Goal: Ask a question: Seek information or help from site administrators or community

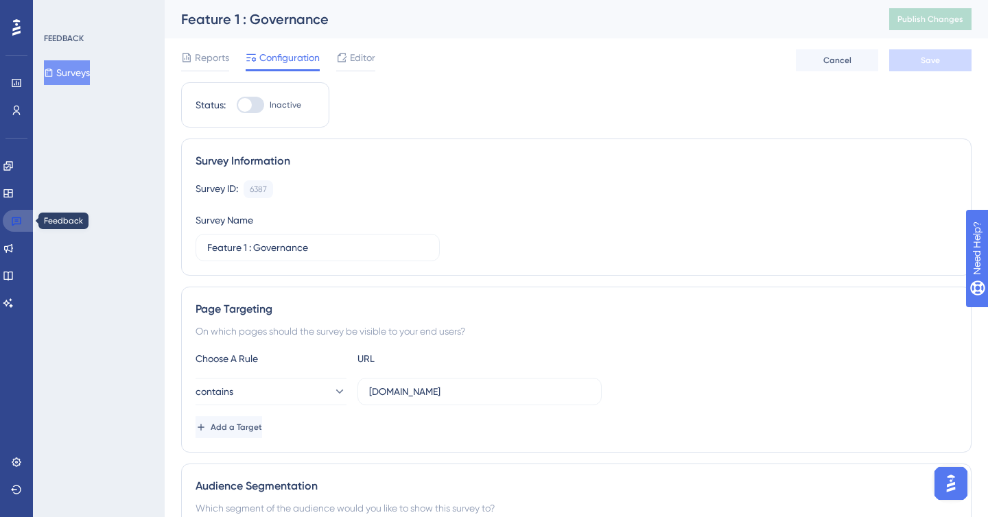
click at [25, 215] on link at bounding box center [19, 221] width 33 height 22
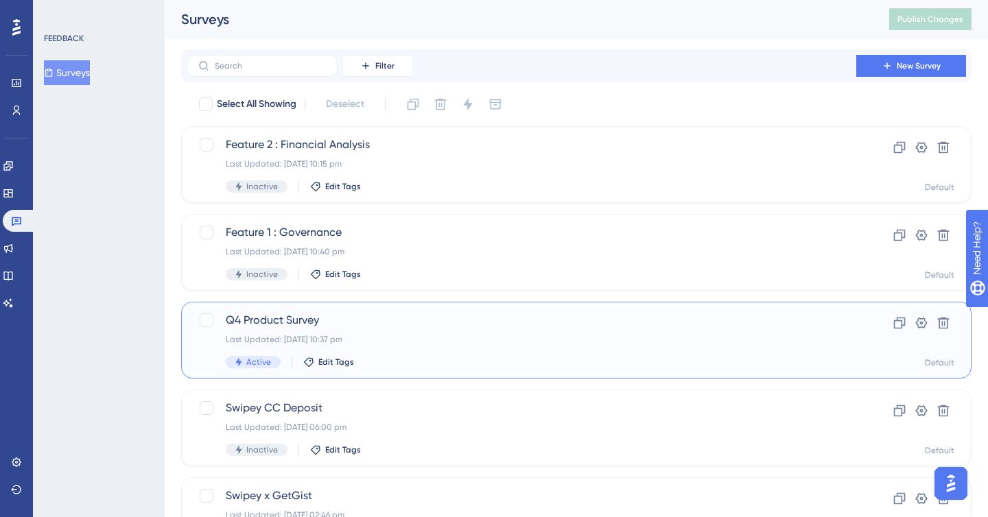
click at [349, 340] on div "Last Updated: [DATE] 10:37 pm" at bounding box center [521, 339] width 591 height 11
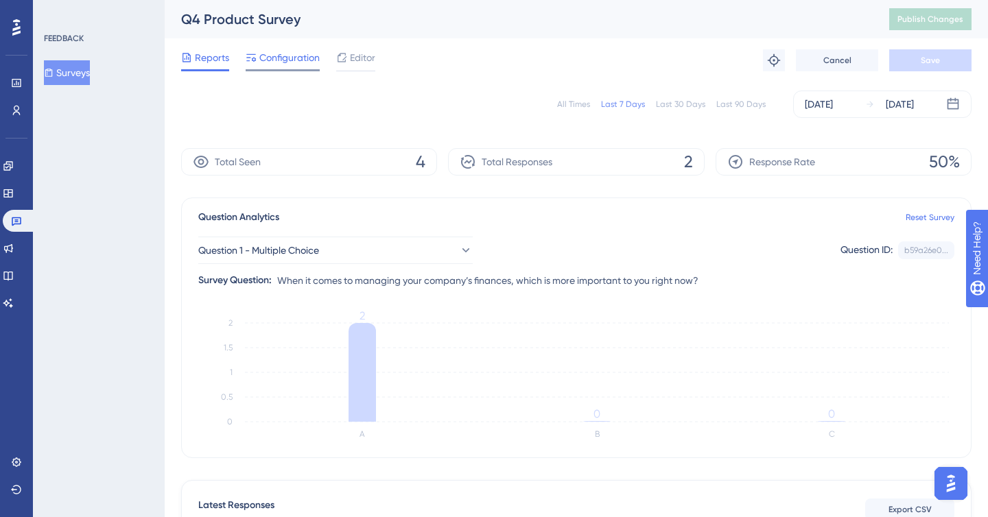
click at [290, 53] on span "Configuration" at bounding box center [289, 57] width 60 height 16
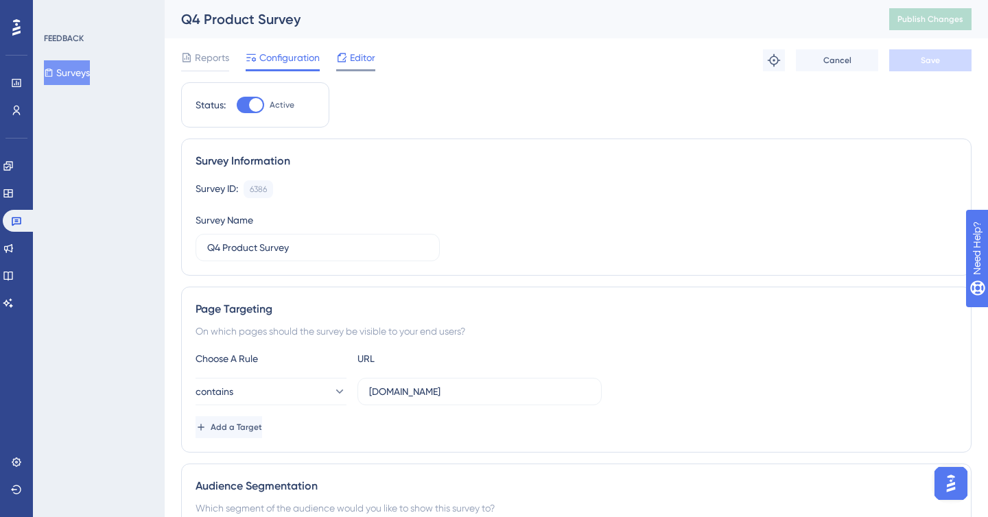
click at [359, 53] on span "Editor" at bounding box center [362, 57] width 25 height 16
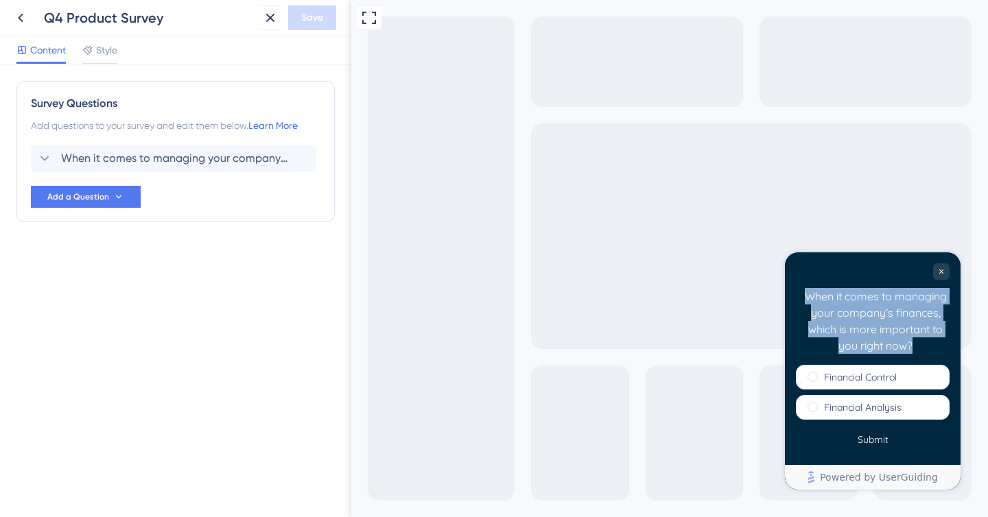
drag, startPoint x: 925, startPoint y: 349, endPoint x: 796, endPoint y: 299, distance: 138.4
click at [796, 299] on div "When it comes to managing your company’s finances, which is more important to y…" at bounding box center [873, 308] width 176 height 113
copy div "When it comes to managing your company’s finances, which is more important to y…"
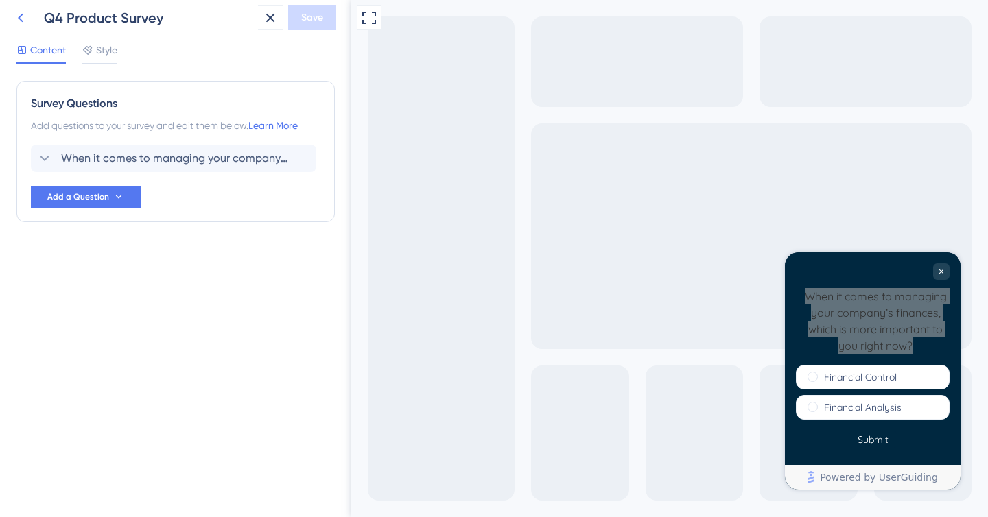
click at [15, 19] on icon at bounding box center [20, 18] width 16 height 16
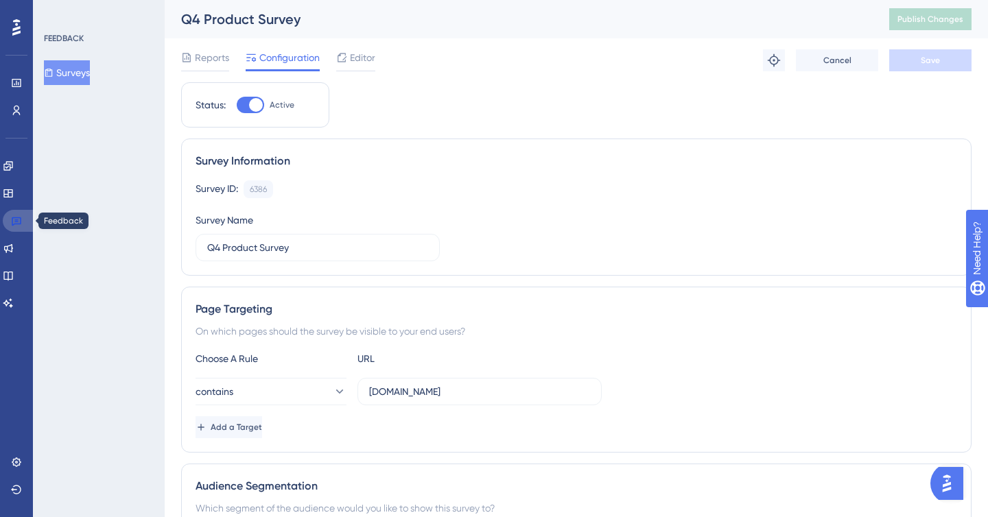
click at [15, 221] on icon at bounding box center [17, 221] width 10 height 9
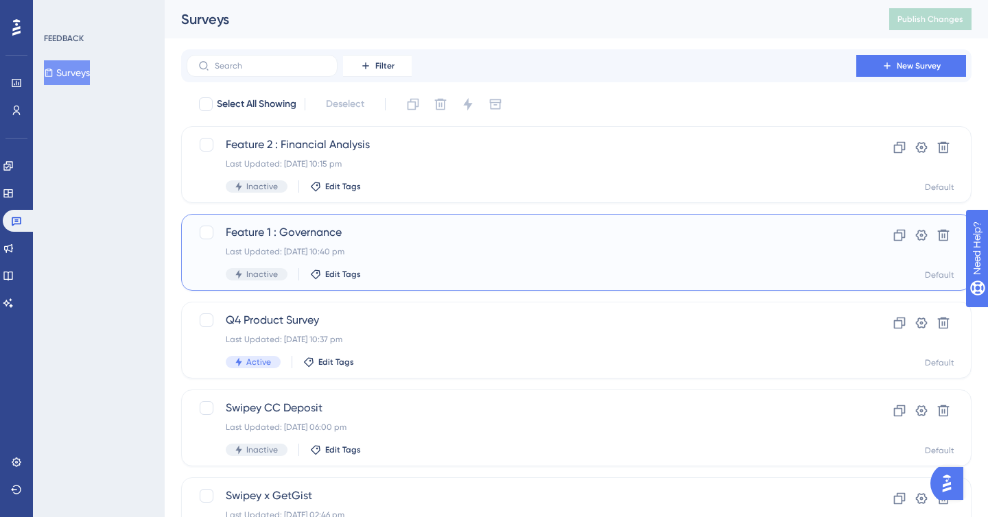
click at [413, 237] on span "Feature 1 : Governance" at bounding box center [521, 232] width 591 height 16
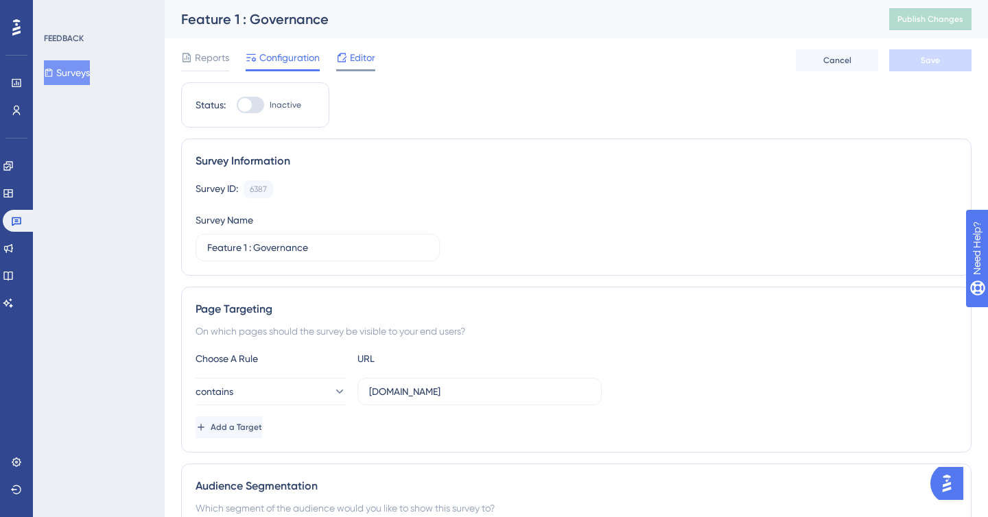
click at [359, 61] on span "Editor" at bounding box center [362, 57] width 25 height 16
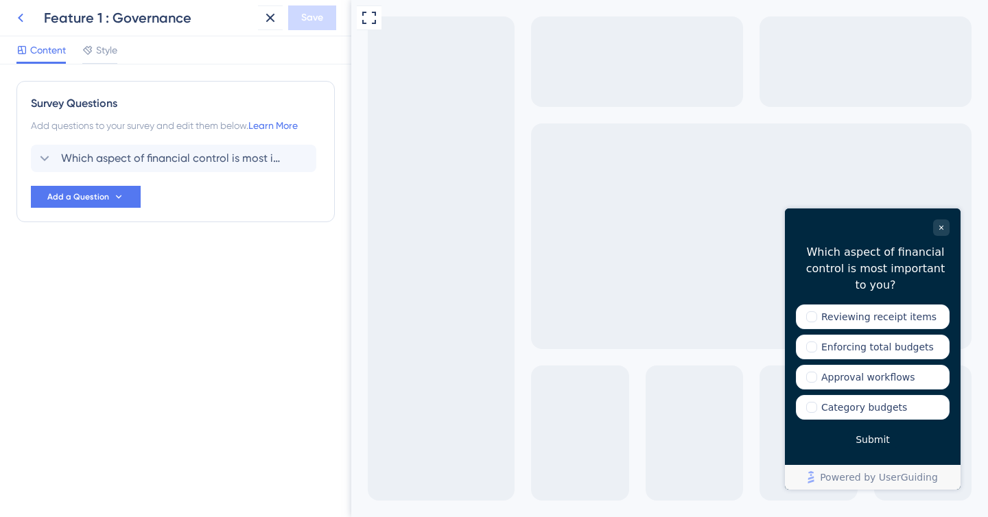
click at [19, 22] on icon at bounding box center [20, 18] width 16 height 16
click at [23, 12] on icon at bounding box center [20, 18] width 16 height 16
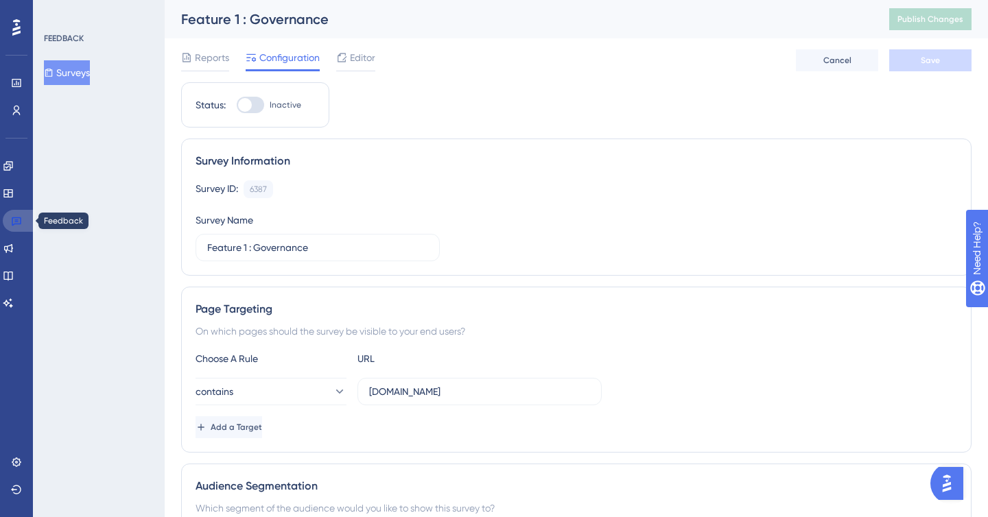
click at [15, 228] on link at bounding box center [19, 221] width 33 height 22
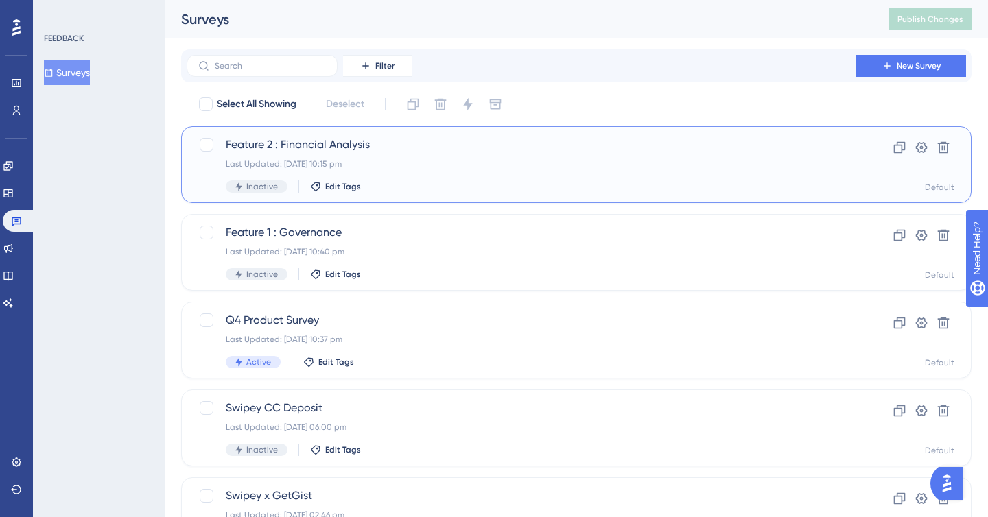
click at [383, 169] on div "Last Updated: [DATE] 10:15 pm" at bounding box center [521, 163] width 591 height 11
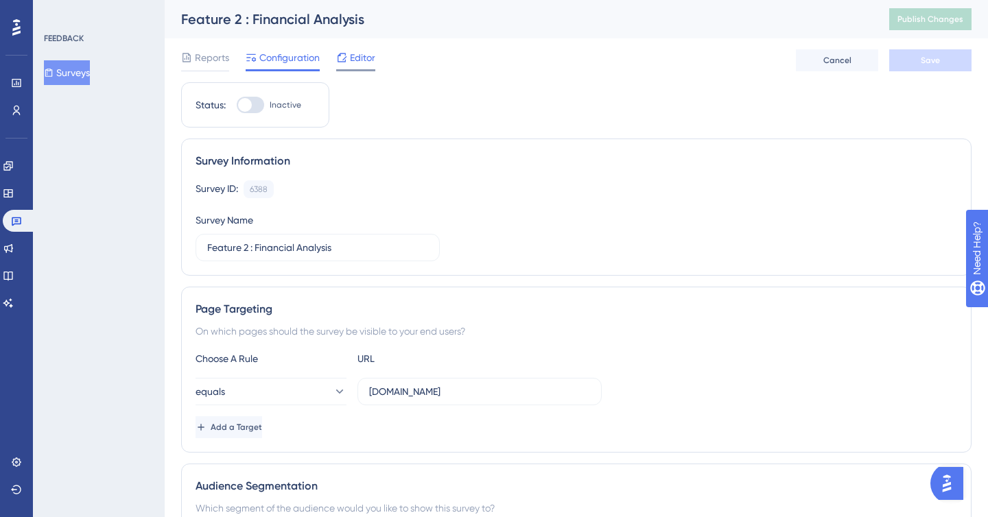
click at [346, 51] on div at bounding box center [341, 57] width 11 height 16
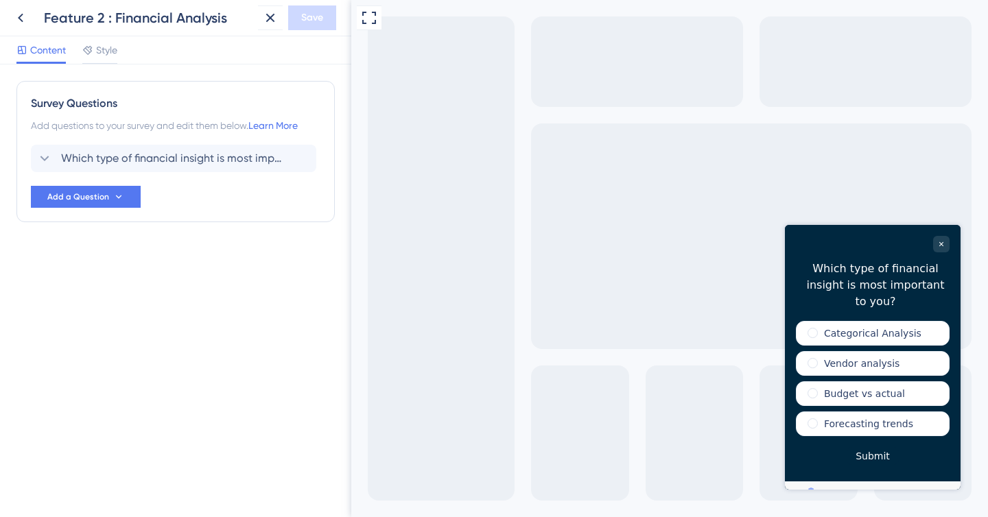
click at [762, 202] on div "Full Screen Preview" at bounding box center [669, 258] width 637 height 517
click at [19, 20] on icon at bounding box center [20, 18] width 16 height 16
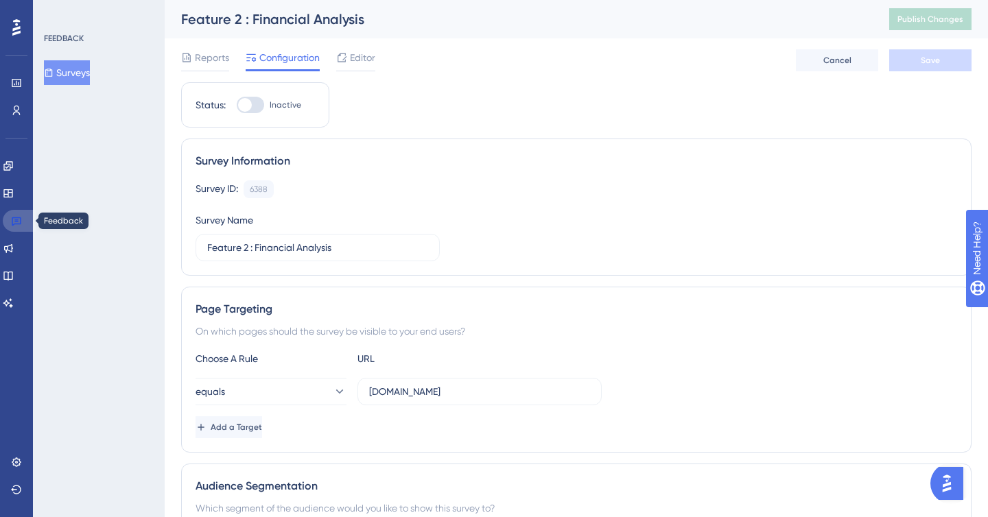
click at [14, 227] on link at bounding box center [19, 221] width 33 height 22
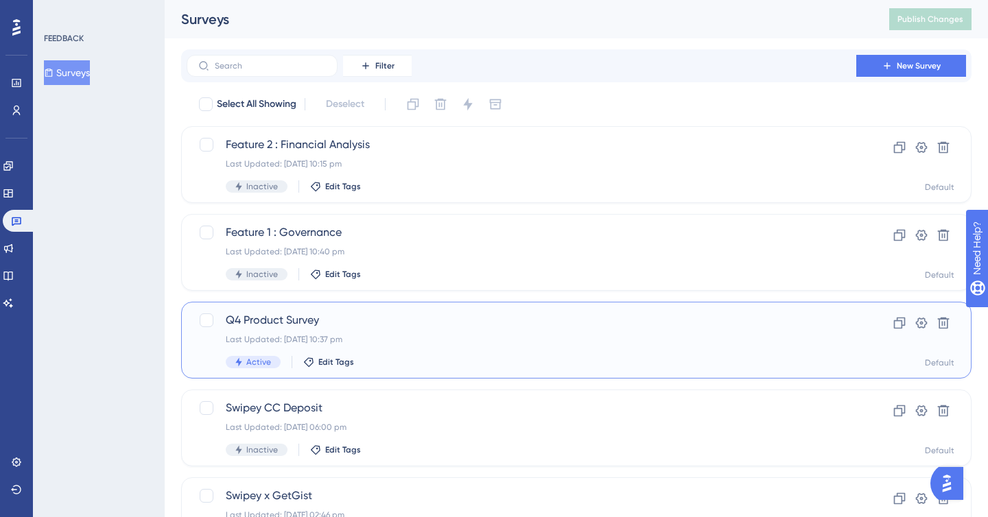
click at [427, 331] on div "Q4 Product Survey Last Updated: [DATE] 10:37 pm Active Edit Tags" at bounding box center [521, 340] width 591 height 56
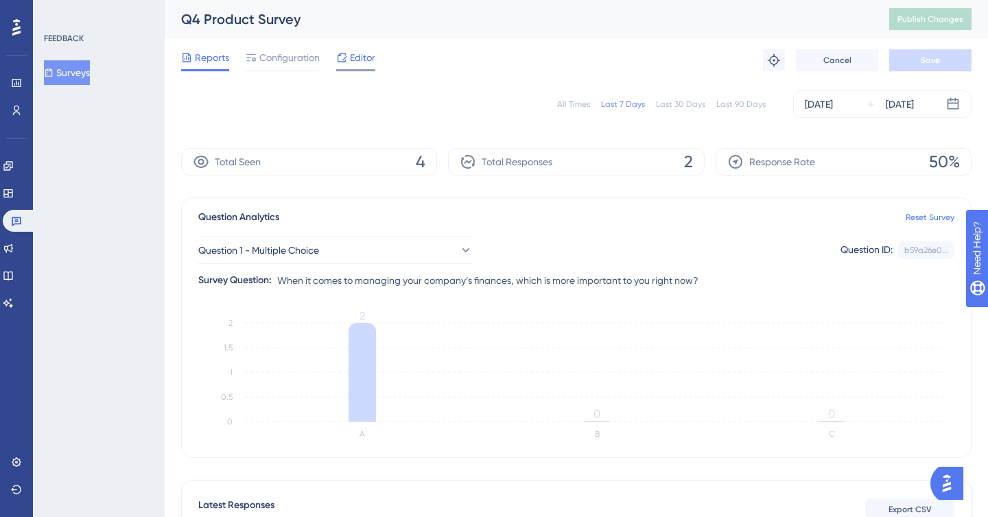
click at [358, 64] on span "Editor" at bounding box center [362, 57] width 25 height 16
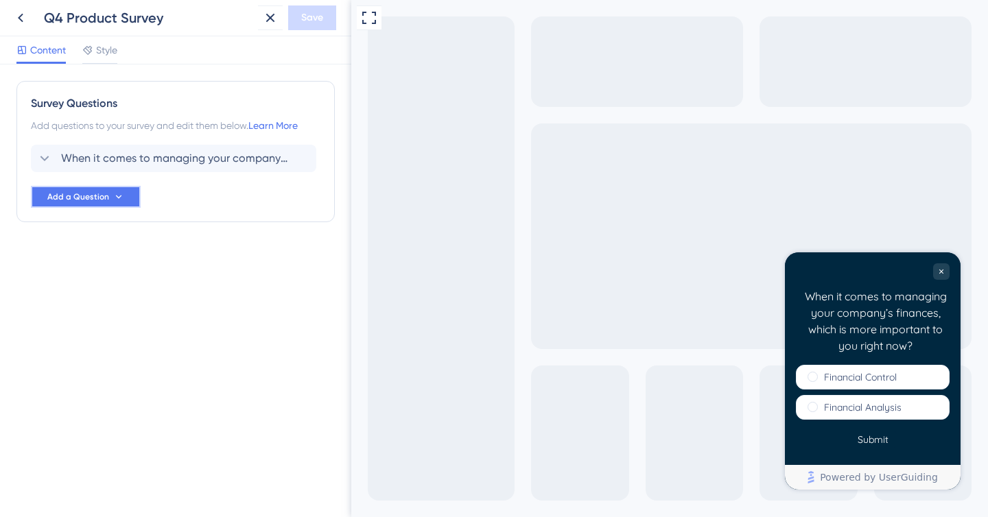
click at [74, 199] on span "Add a Question" at bounding box center [78, 196] width 62 height 11
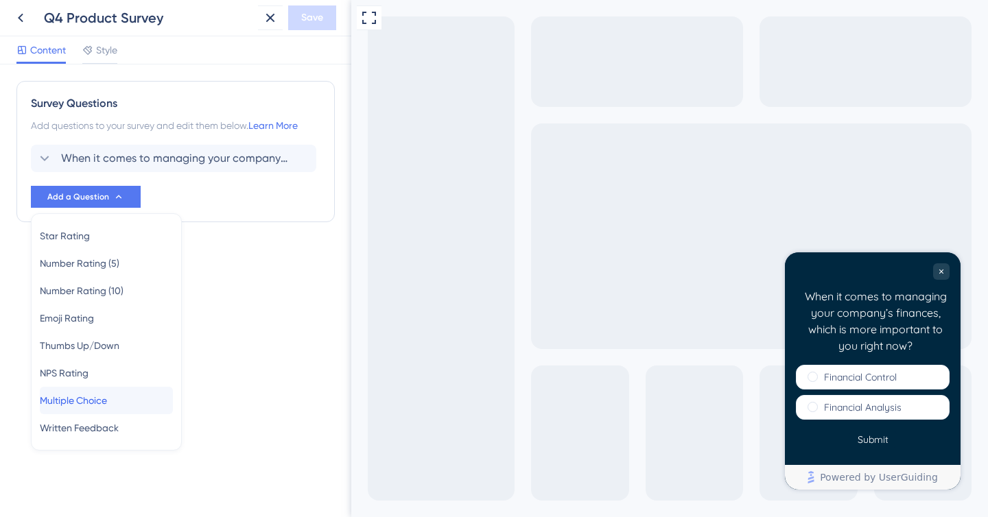
click at [97, 396] on span "Multiple Choice" at bounding box center [73, 400] width 67 height 16
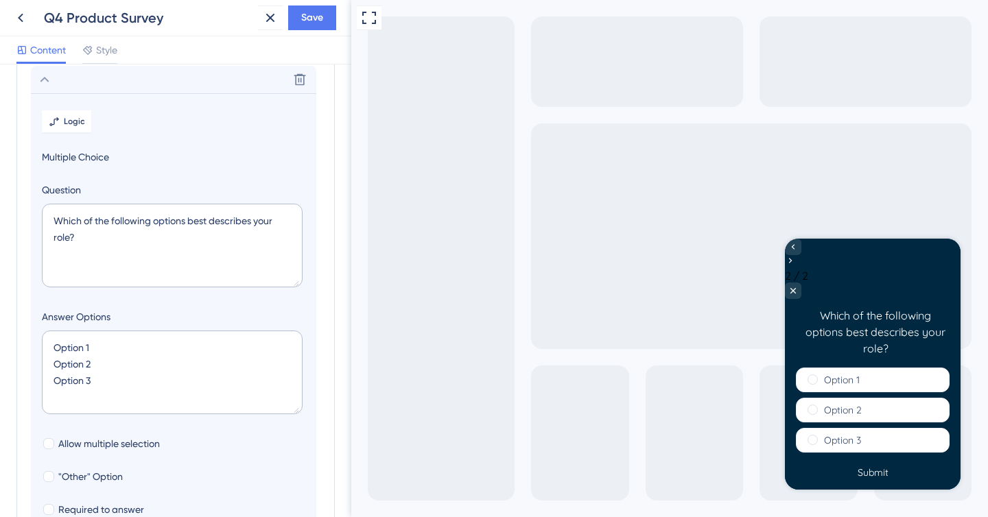
scroll to position [119, 0]
click at [91, 242] on textarea "Which of the following options best describes your role?" at bounding box center [172, 244] width 261 height 84
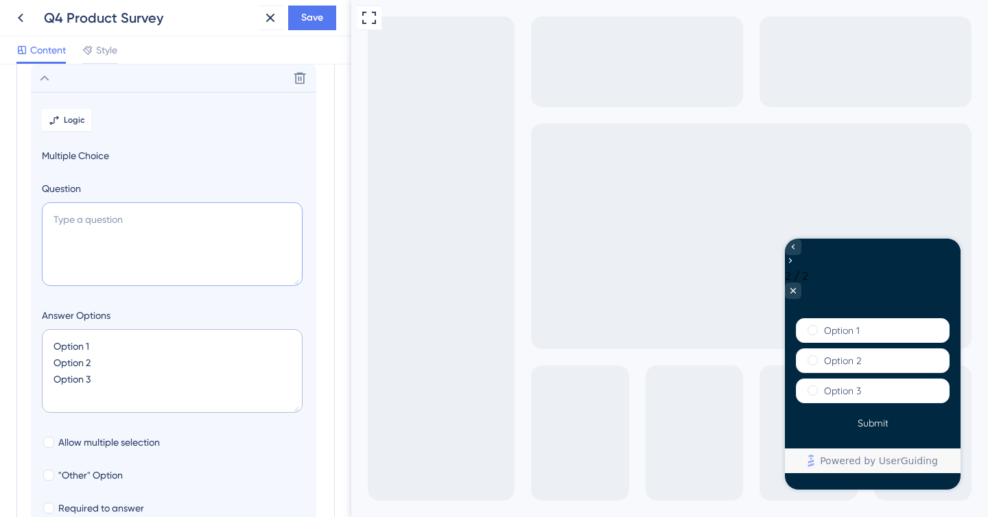
paste textarea "Which options would best support your company’s financial operations?"
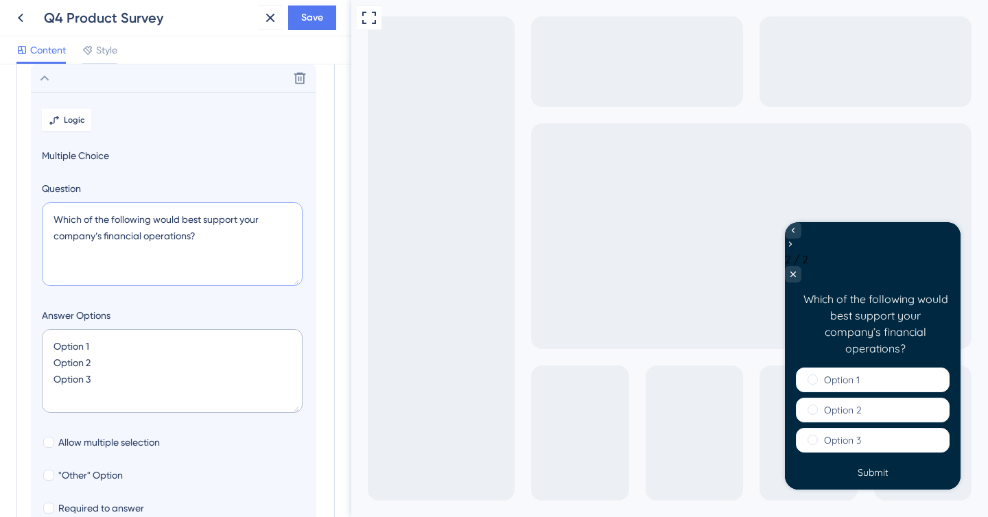
type textarea "Which of the following would best support your company’s financial operations?"
click at [108, 381] on textarea "Option 1 Option 2 Option 3" at bounding box center [172, 371] width 261 height 84
type input "-4"
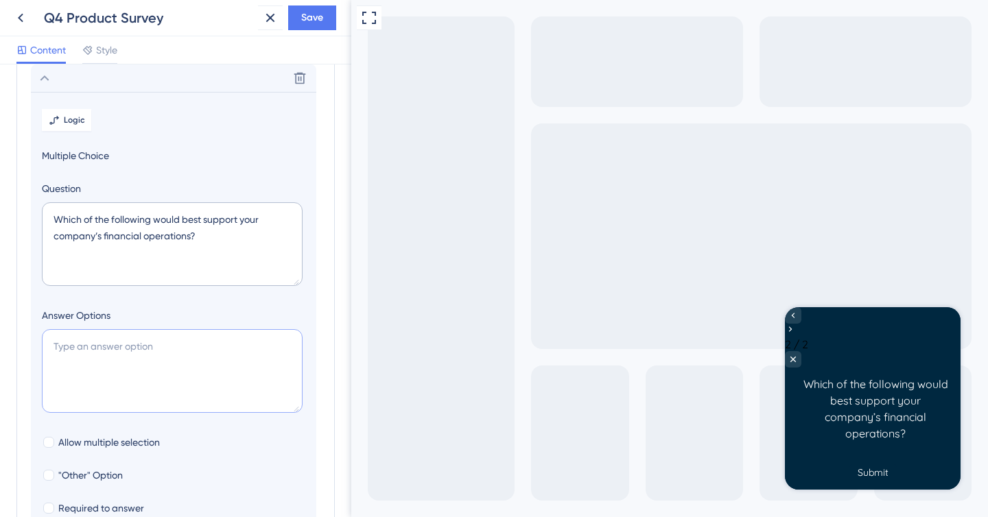
type textarea "I"
type input "40"
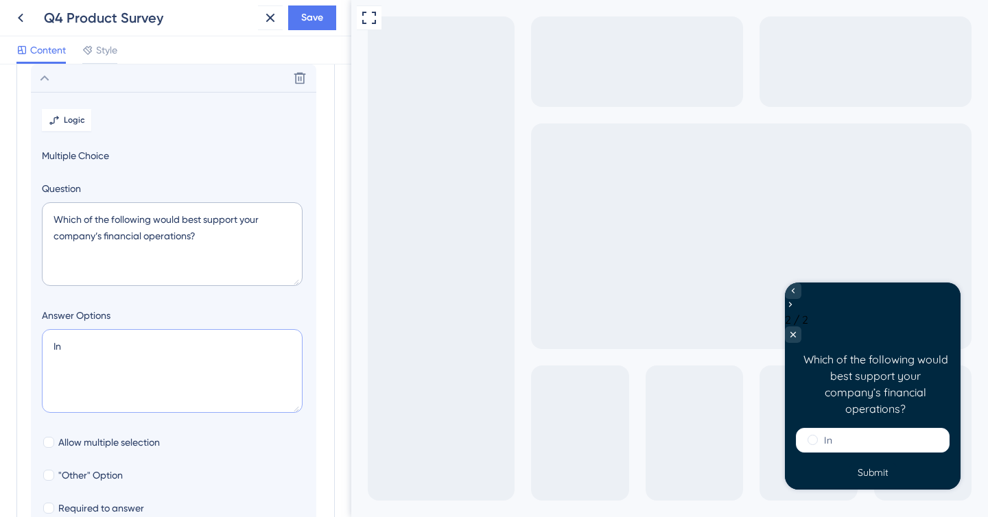
type textarea "I"
type input "-4"
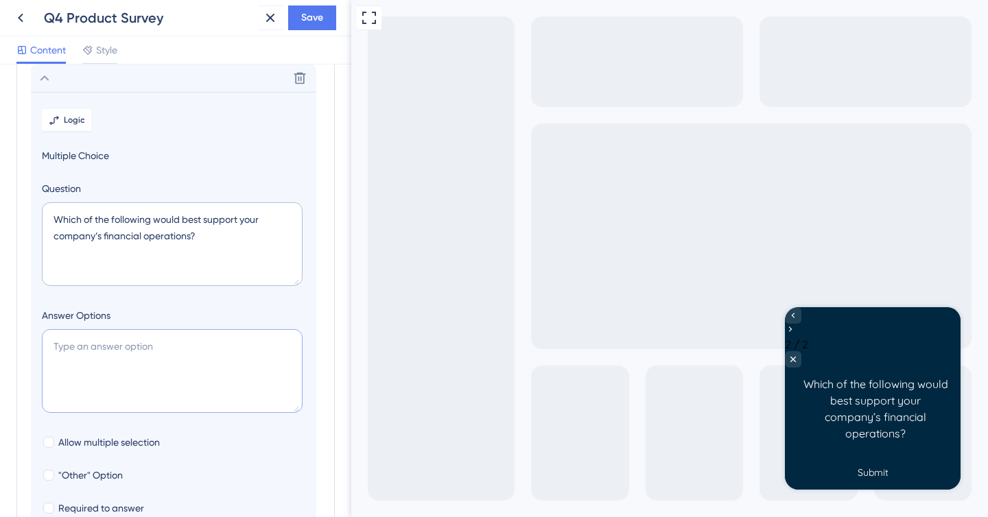
type textarea "E"
type input "40"
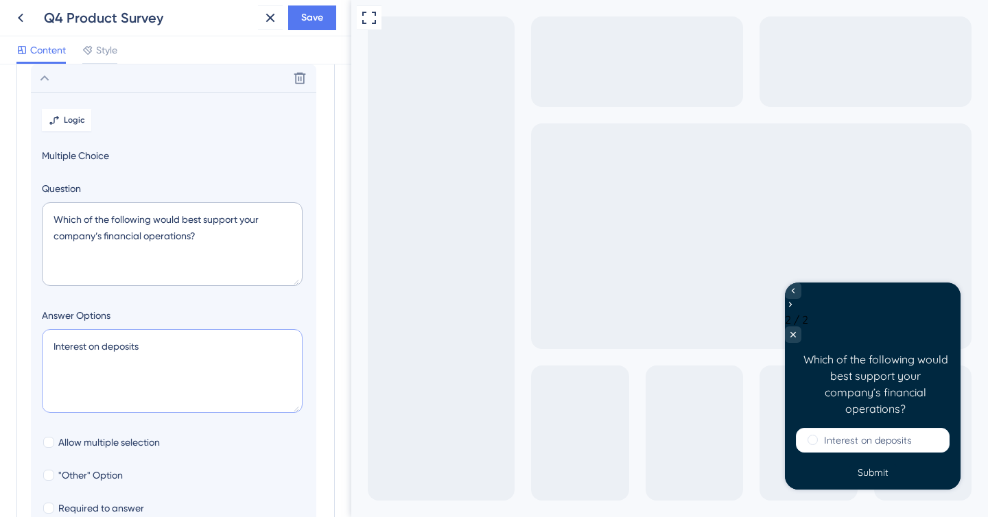
type textarea "Interest on deposits C"
type input "84"
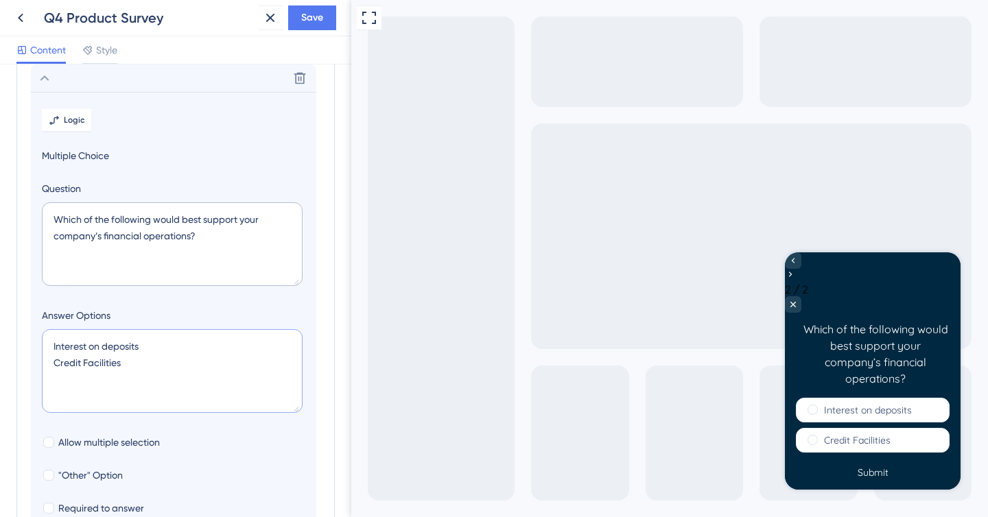
click at [108, 381] on textarea "Interest on deposits Credit Facilities" at bounding box center [172, 371] width 261 height 84
type textarea "Interest on deposits Credit Facilities"
click at [16, 13] on icon at bounding box center [20, 18] width 16 height 16
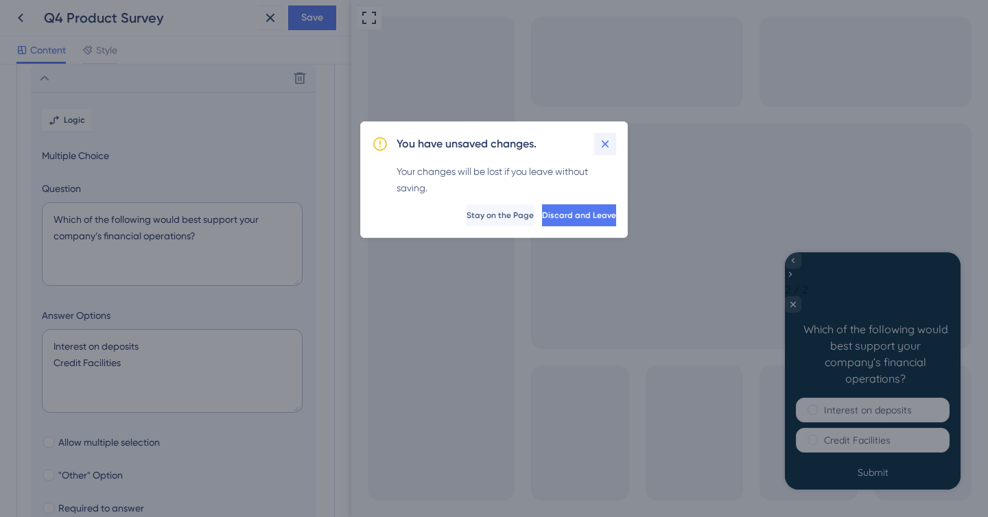
click at [602, 150] on icon at bounding box center [605, 144] width 14 height 14
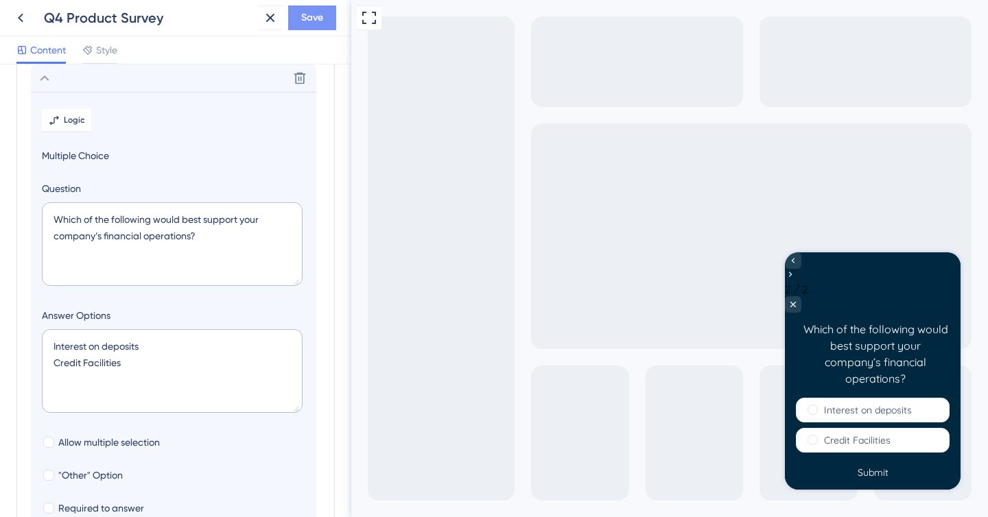
click at [323, 12] on button "Save" at bounding box center [312, 17] width 48 height 25
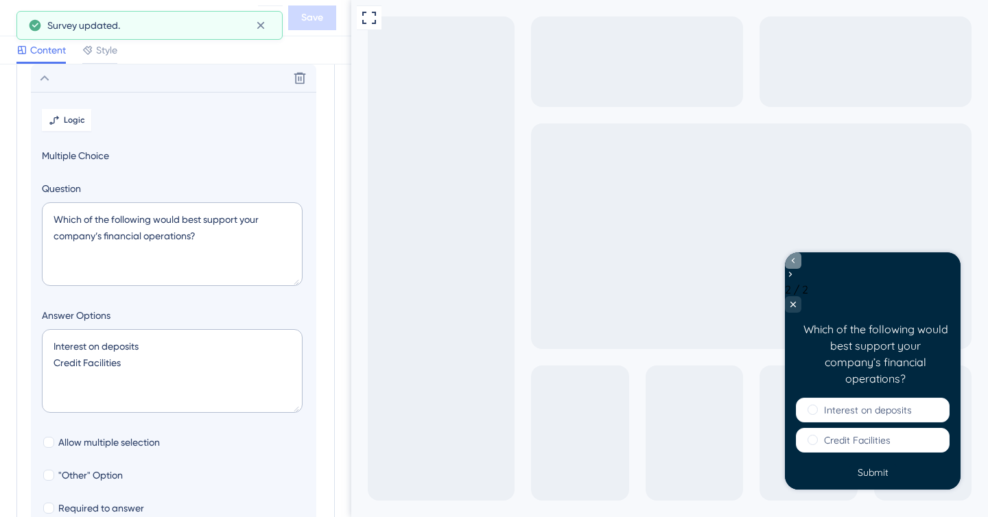
click at [799, 266] on icon "Go to Question 1" at bounding box center [793, 260] width 11 height 11
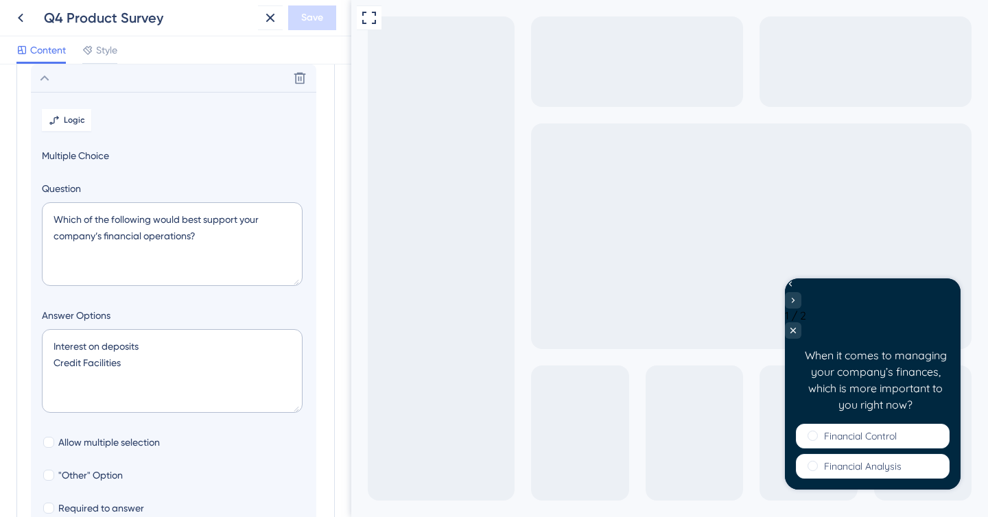
click at [801, 294] on div "Go to Question 2" at bounding box center [793, 300] width 16 height 16
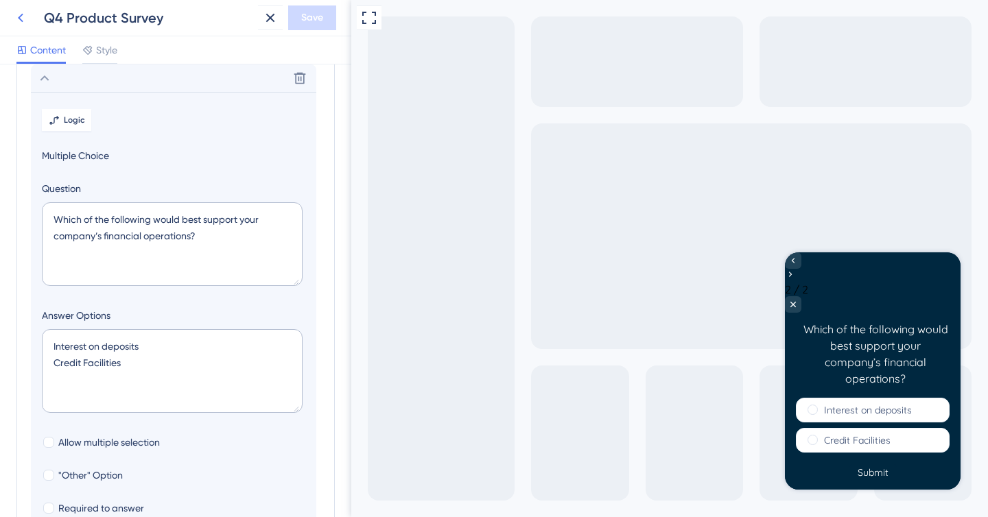
click at [28, 22] on icon at bounding box center [20, 18] width 16 height 16
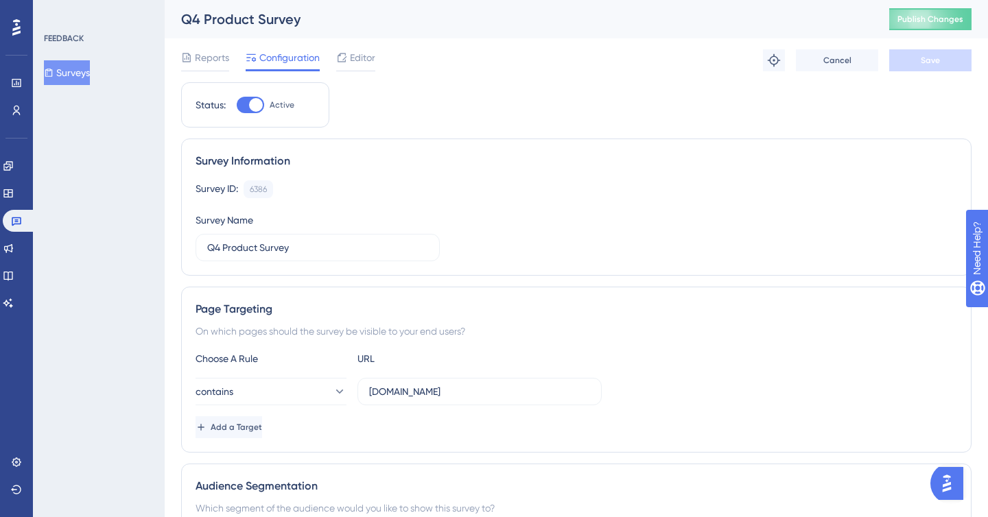
click at [250, 101] on div at bounding box center [256, 105] width 14 height 14
click at [237, 105] on input "Active" at bounding box center [236, 105] width 1 height 1
checkbox input "false"
click at [922, 56] on span "Save" at bounding box center [930, 60] width 19 height 11
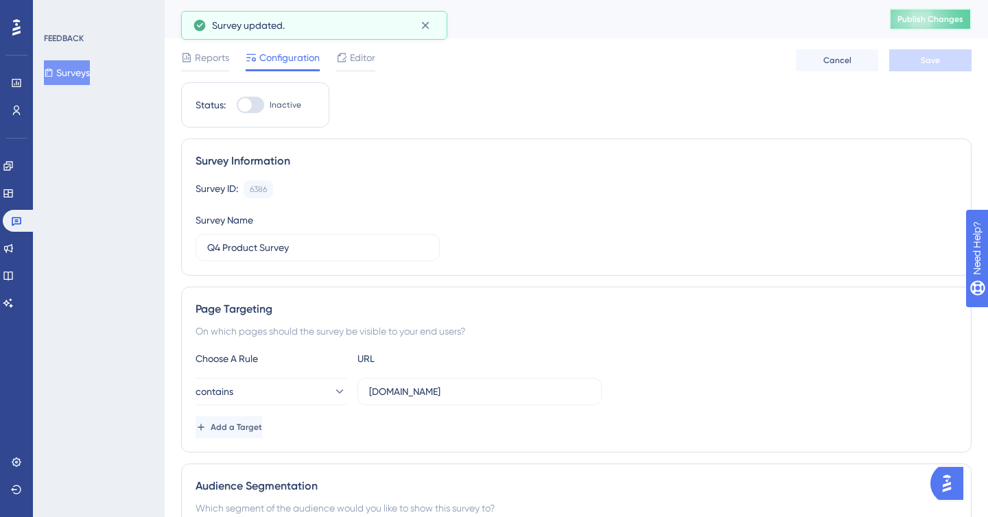
click at [917, 22] on span "Publish Changes" at bounding box center [930, 19] width 66 height 11
click at [427, 21] on icon at bounding box center [425, 26] width 14 height 14
click at [24, 220] on link at bounding box center [19, 221] width 33 height 22
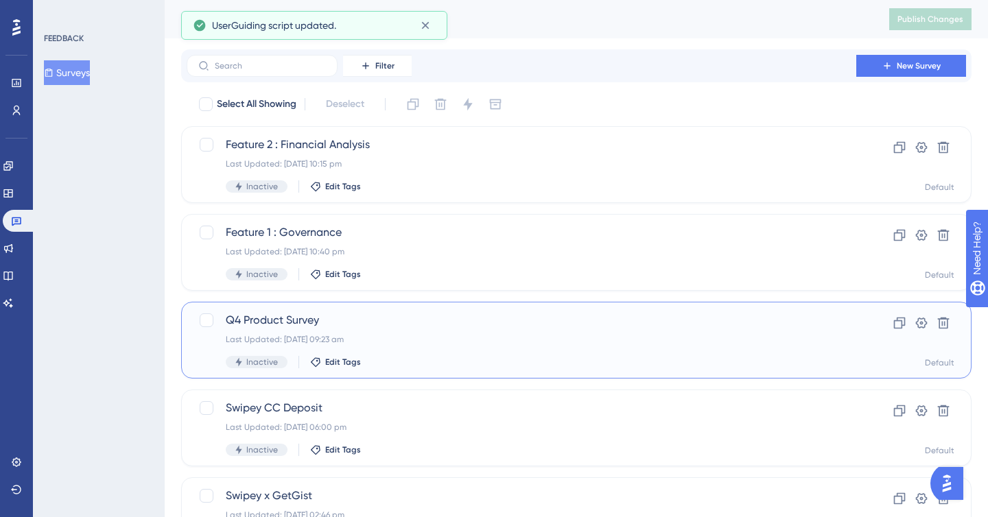
click at [511, 362] on div "Inactive Edit Tags" at bounding box center [521, 362] width 591 height 12
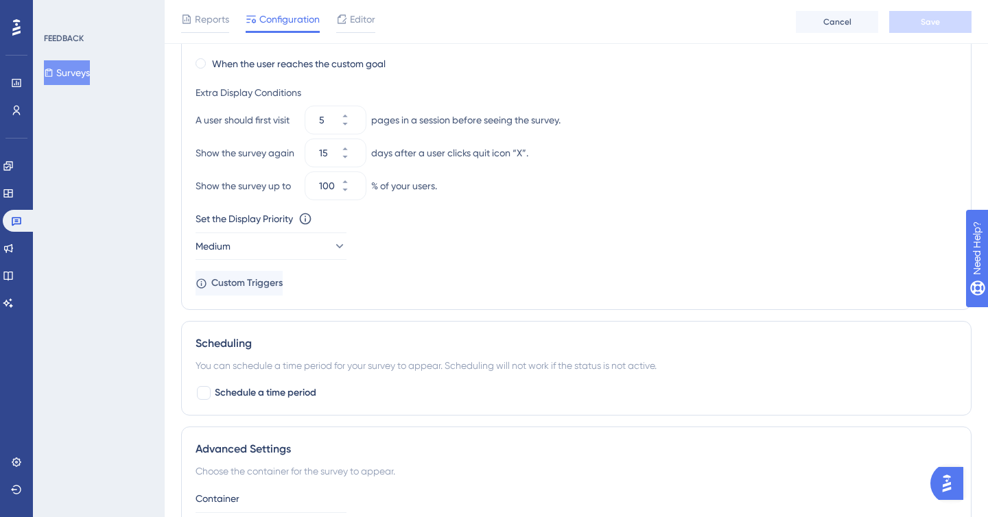
scroll to position [918, 0]
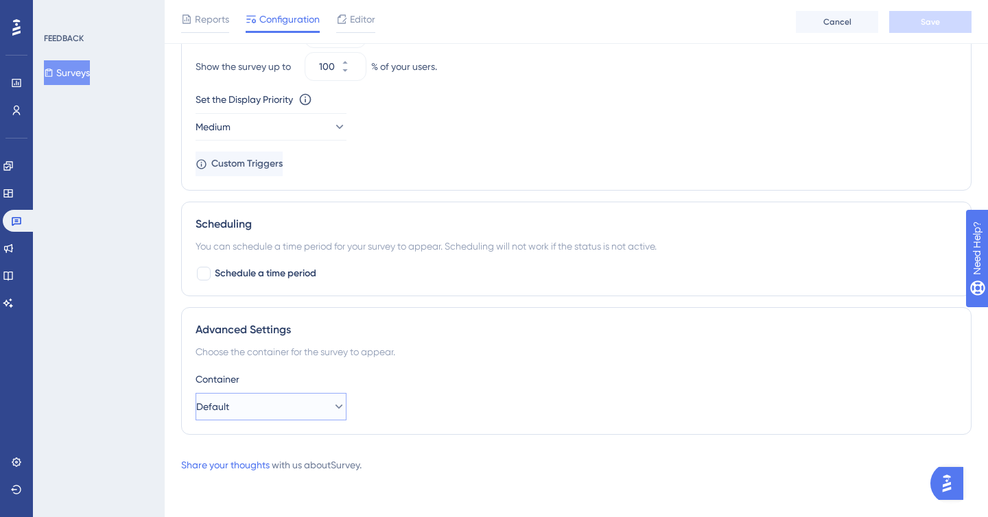
click at [294, 410] on button "Default" at bounding box center [271, 406] width 151 height 27
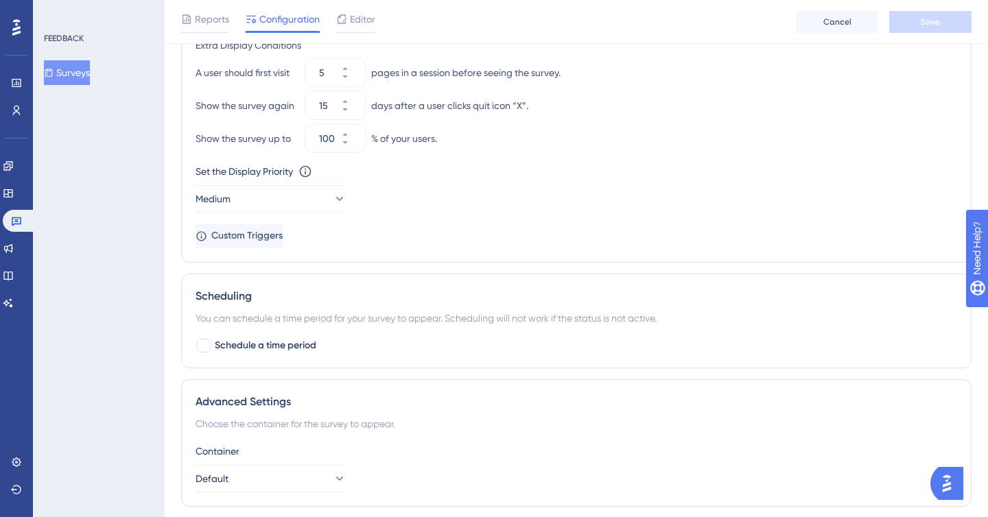
scroll to position [847, 0]
click at [947, 473] on img "Open AI Assistant Launcher" at bounding box center [946, 483] width 25 height 25
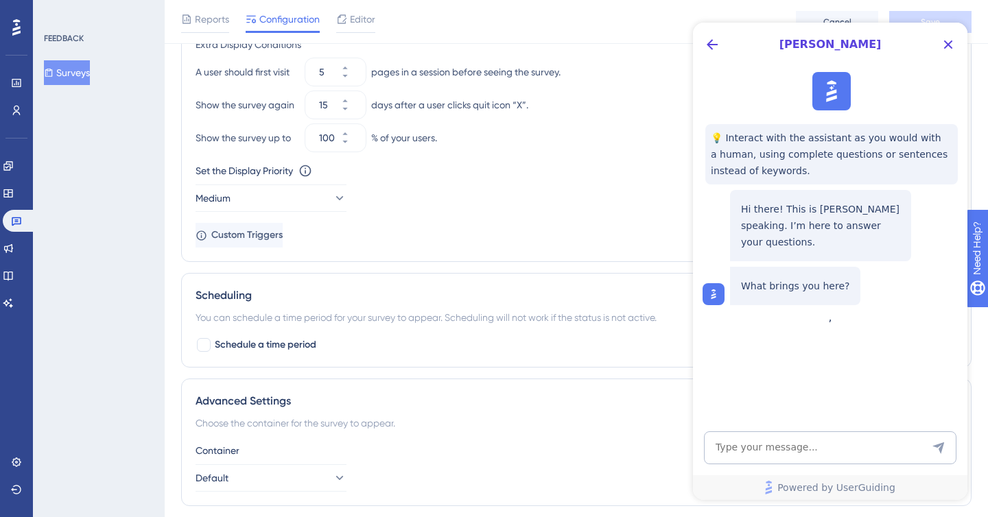
scroll to position [0, 0]
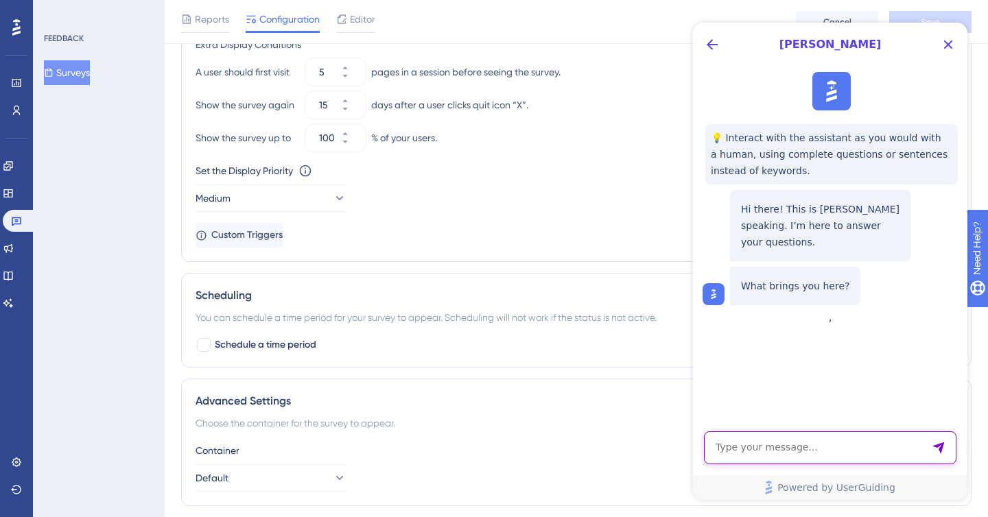
click at [836, 447] on textarea "AI Assistant Text Input" at bounding box center [830, 448] width 252 height 33
type textarea "hello"
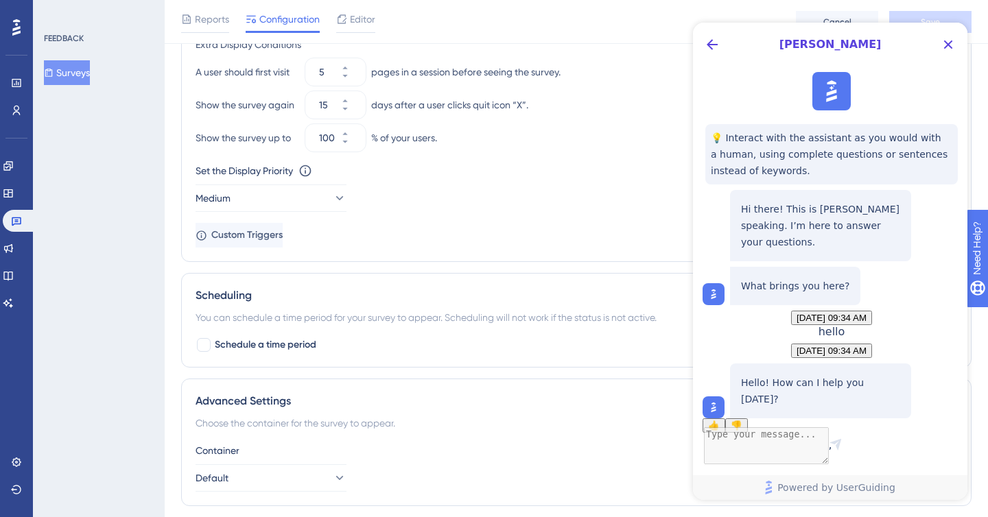
scroll to position [55, 0]
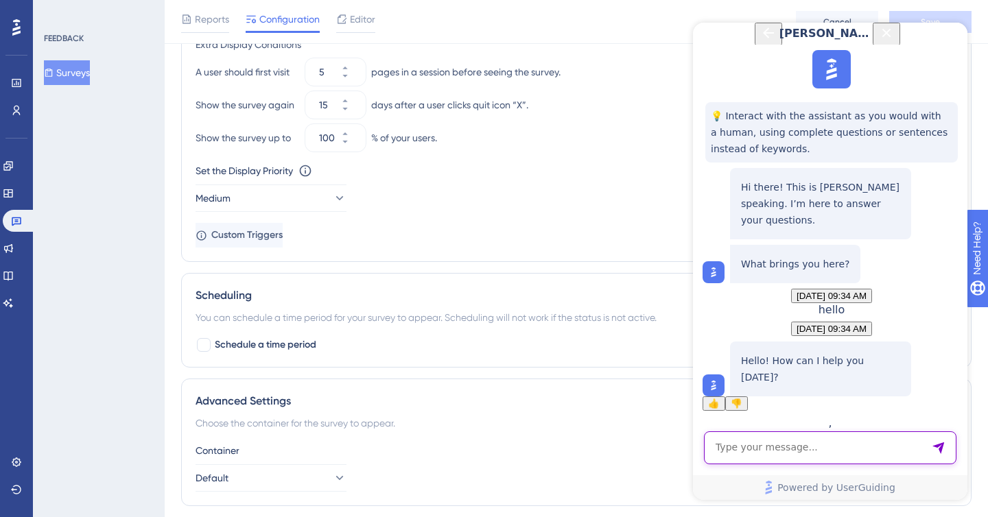
click at [822, 446] on textarea "AI Assistant Text Input" at bounding box center [830, 448] width 252 height 33
type textarea "i have setup a guide with conditional logic, but its not working"
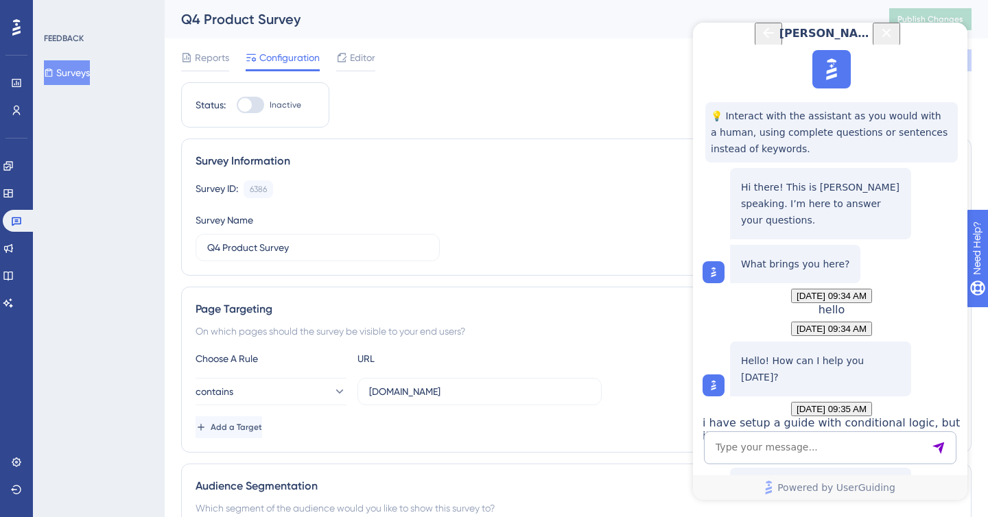
scroll to position [292, 0]
click at [796, 517] on span "Talk to a person" at bounding box center [820, 526] width 64 height 10
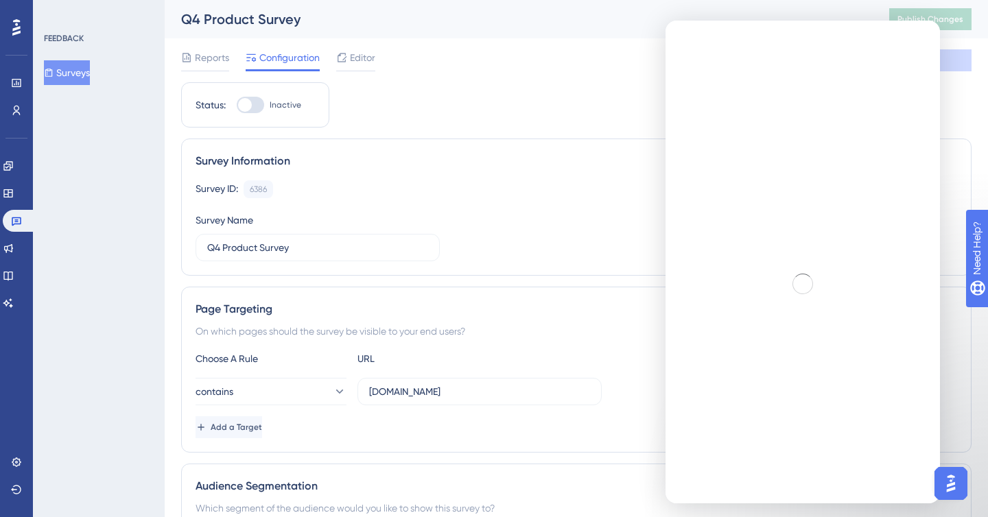
scroll to position [0, 0]
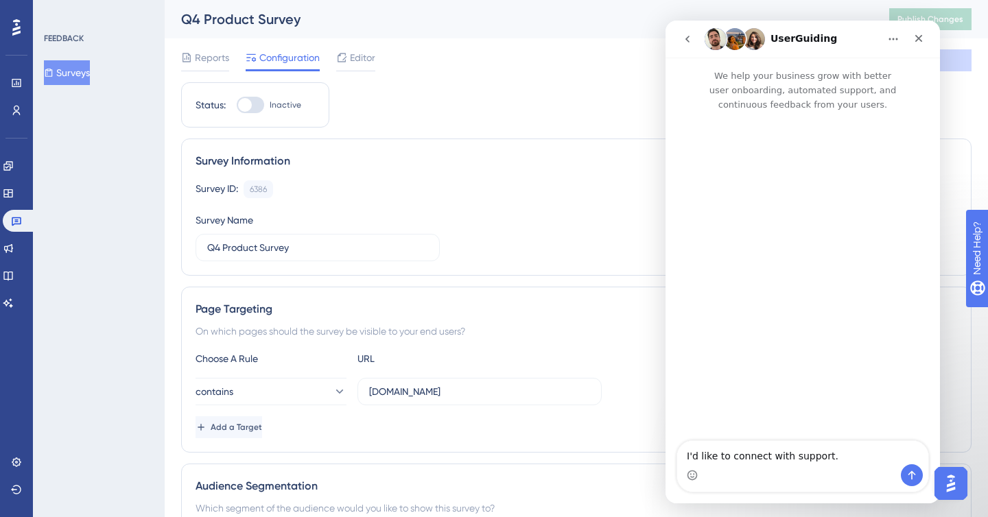
click at [834, 456] on textarea "I'd like to connect with support." at bounding box center [802, 452] width 251 height 23
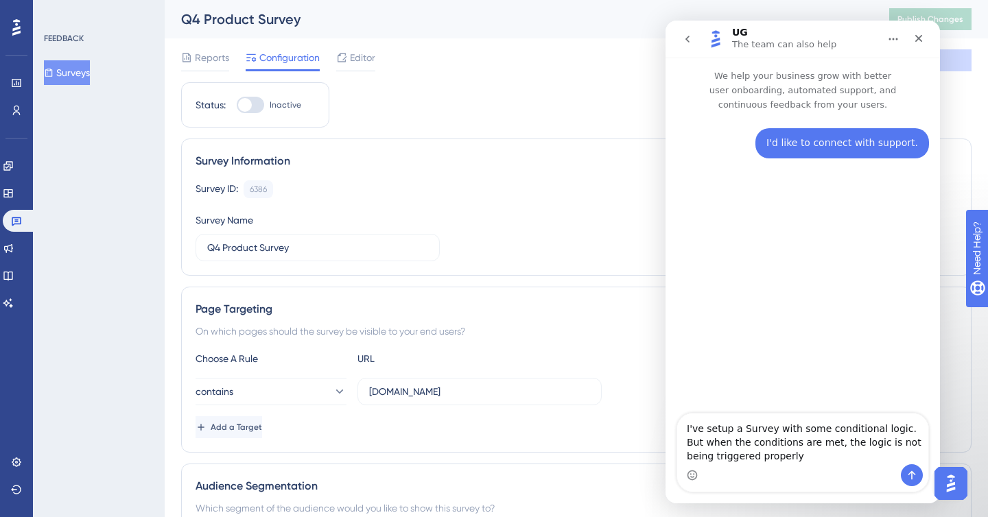
type textarea "I've setup a Survey with some conditional logic. But when the conditions are me…"
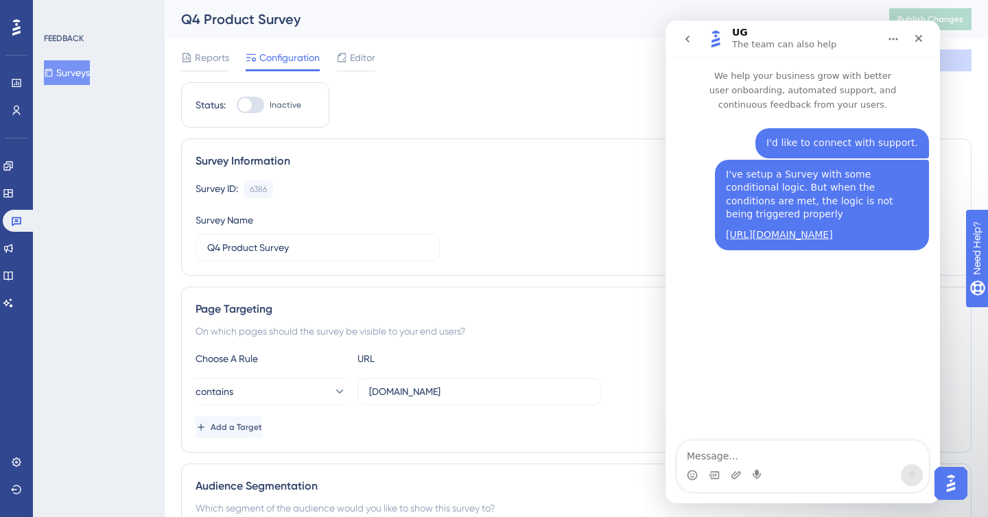
click at [348, 59] on div "Editor" at bounding box center [355, 57] width 39 height 16
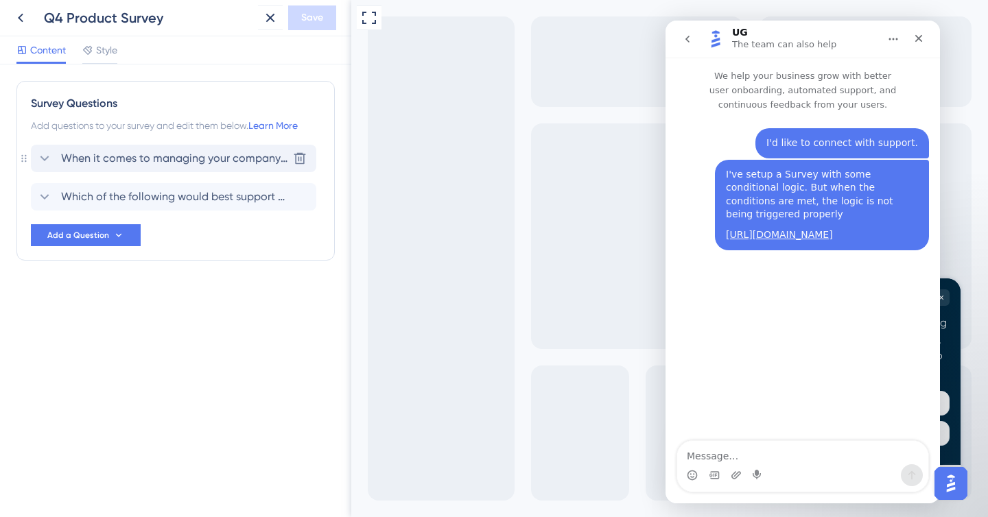
click at [207, 160] on span "When it comes to managing your company’s finances, which is more important to y…" at bounding box center [174, 158] width 226 height 16
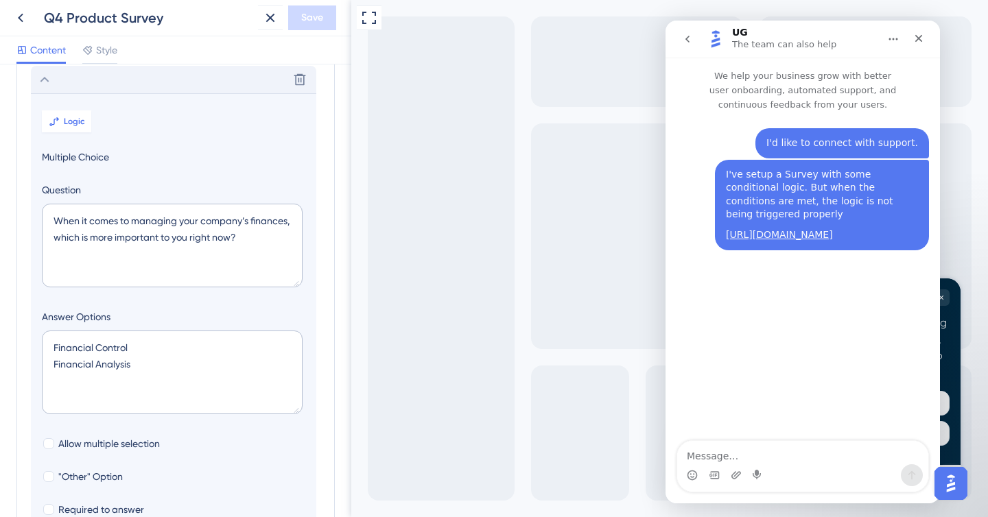
scroll to position [80, 0]
click at [674, 47] on nav "UG The team can also help" at bounding box center [802, 39] width 274 height 37
click at [679, 45] on button "go back" at bounding box center [687, 39] width 26 height 26
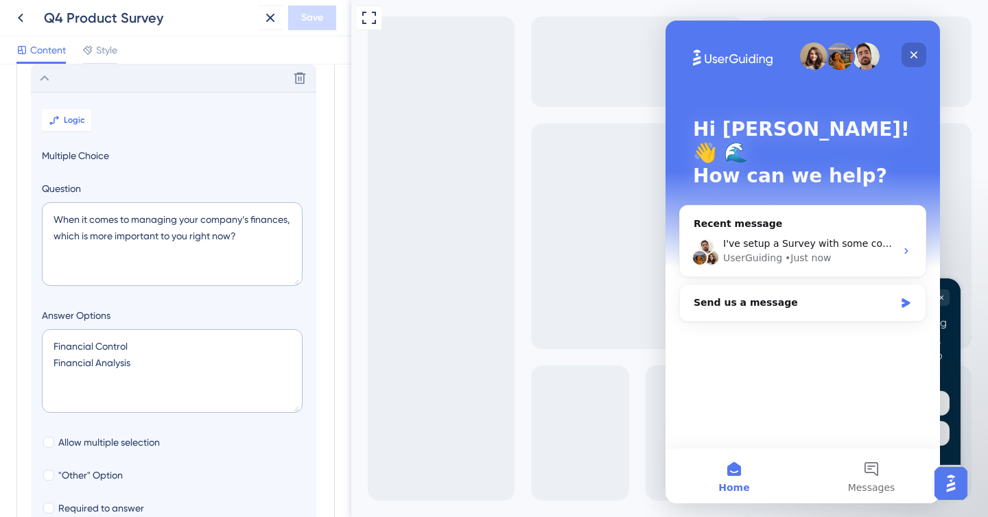
click at [907, 55] on div "Close" at bounding box center [913, 55] width 25 height 25
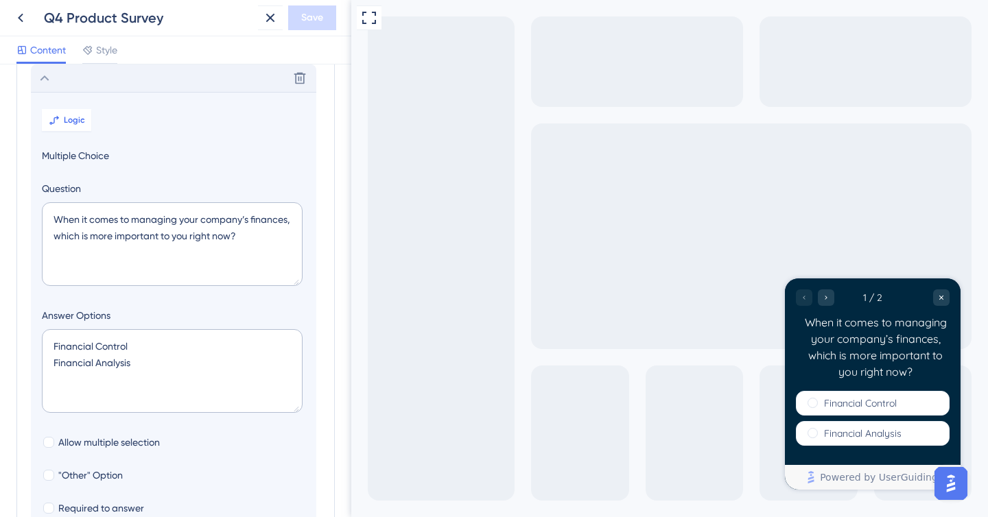
scroll to position [0, 0]
click at [916, 403] on div "Financial Control" at bounding box center [873, 403] width 154 height 25
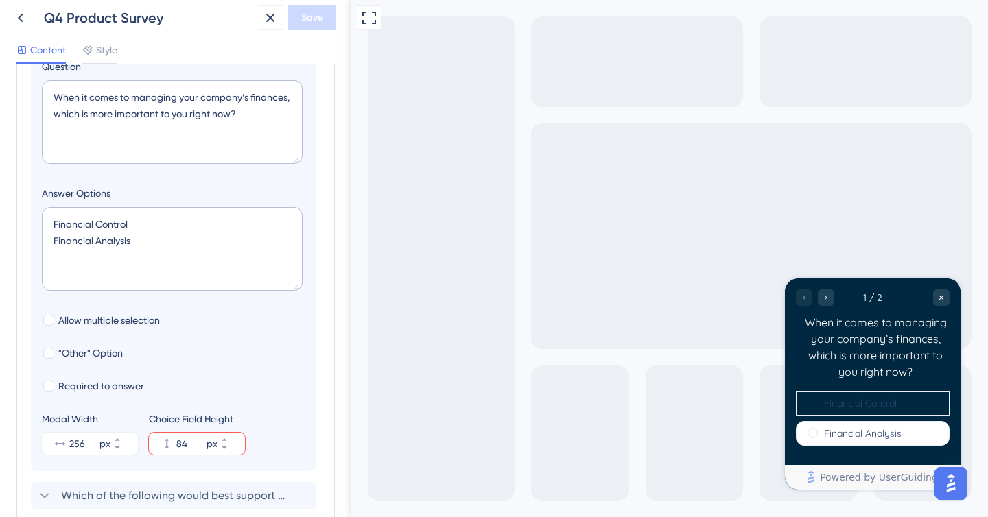
scroll to position [317, 0]
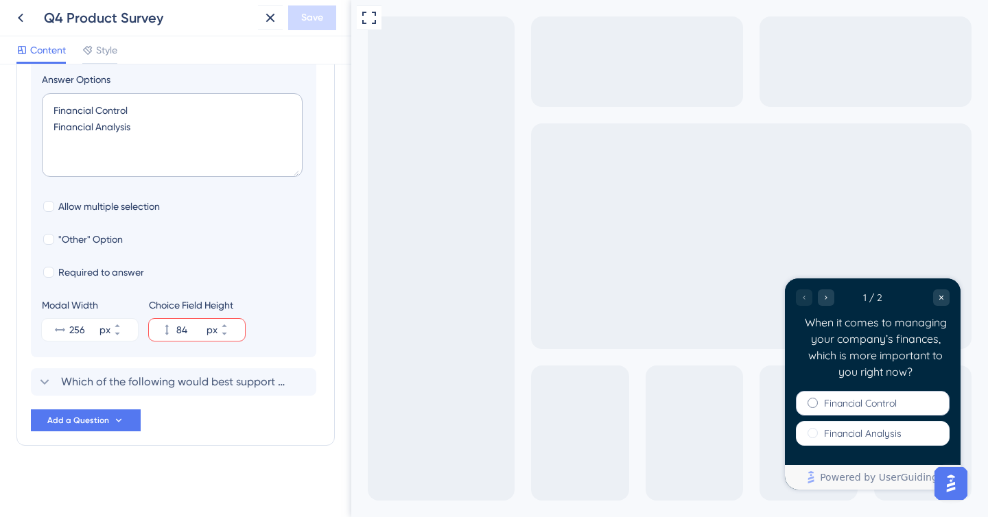
click at [820, 404] on div "Financial Control" at bounding box center [873, 403] width 154 height 25
click at [831, 436] on label "Financial Analysis" at bounding box center [863, 434] width 78 height 14
click at [827, 308] on div "1 / 2 When it comes to managing your company’s finances, which is more importan…" at bounding box center [873, 335] width 176 height 113
click at [827, 300] on icon "Go to Question 2" at bounding box center [826, 298] width 8 height 8
click at [825, 299] on icon "Go to Question 2" at bounding box center [826, 298] width 2 height 4
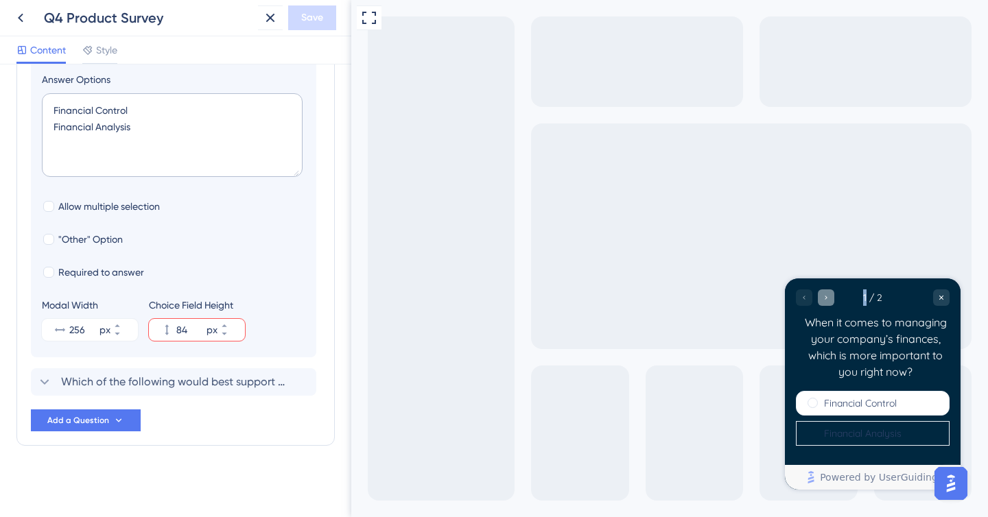
click at [824, 298] on icon "Go to Question 2" at bounding box center [826, 298] width 8 height 8
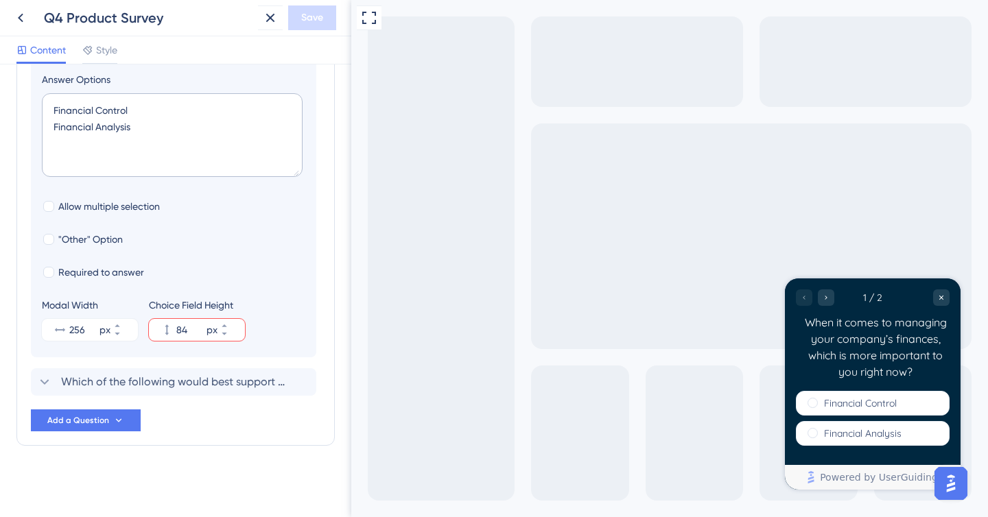
click at [803, 300] on div at bounding box center [815, 298] width 38 height 16
click at [821, 300] on div "Go to Question 2" at bounding box center [826, 298] width 16 height 16
click at [854, 399] on label "Financial Control" at bounding box center [860, 404] width 73 height 14
click at [293, 381] on icon at bounding box center [300, 382] width 14 height 14
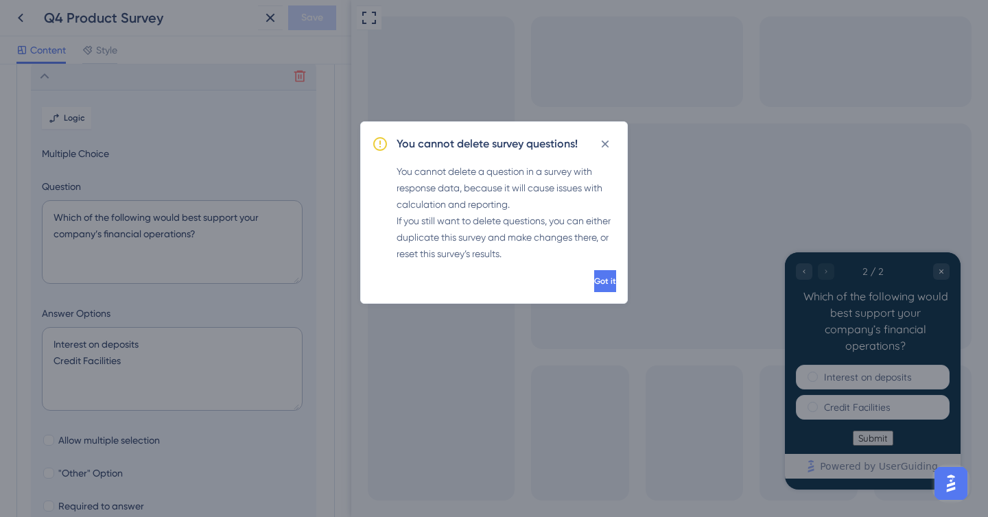
scroll to position [119, 0]
click at [591, 274] on button "Got it" at bounding box center [603, 281] width 25 height 22
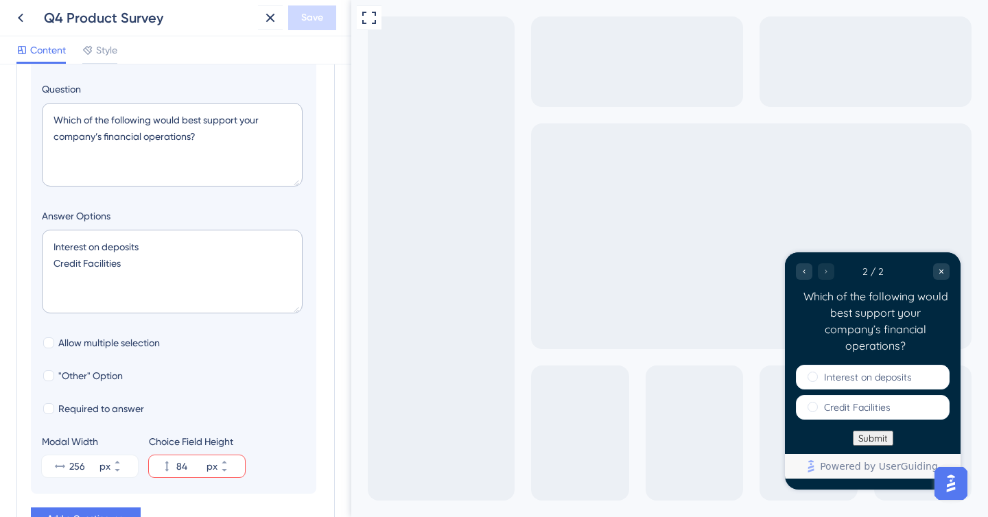
scroll to position [317, 0]
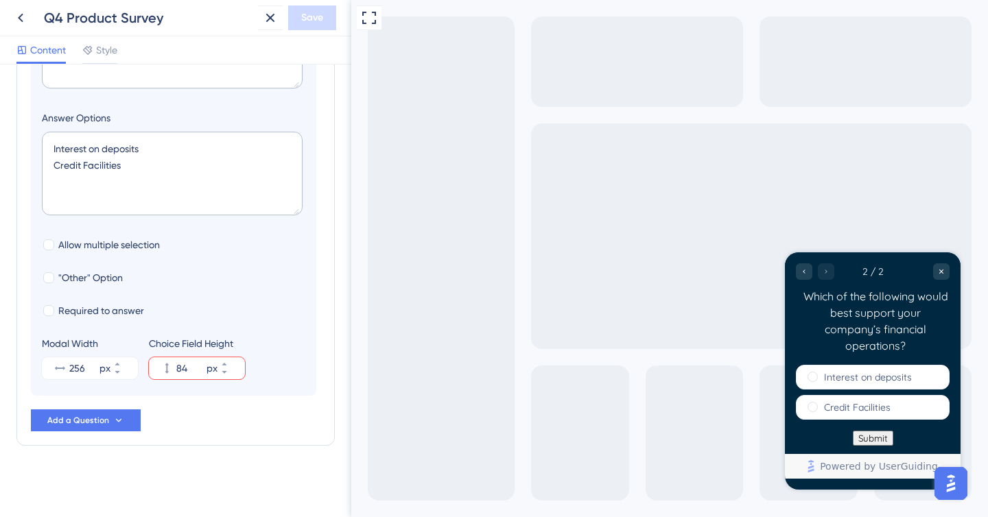
click at [959, 484] on img "Open AI Assistant Launcher" at bounding box center [951, 483] width 25 height 25
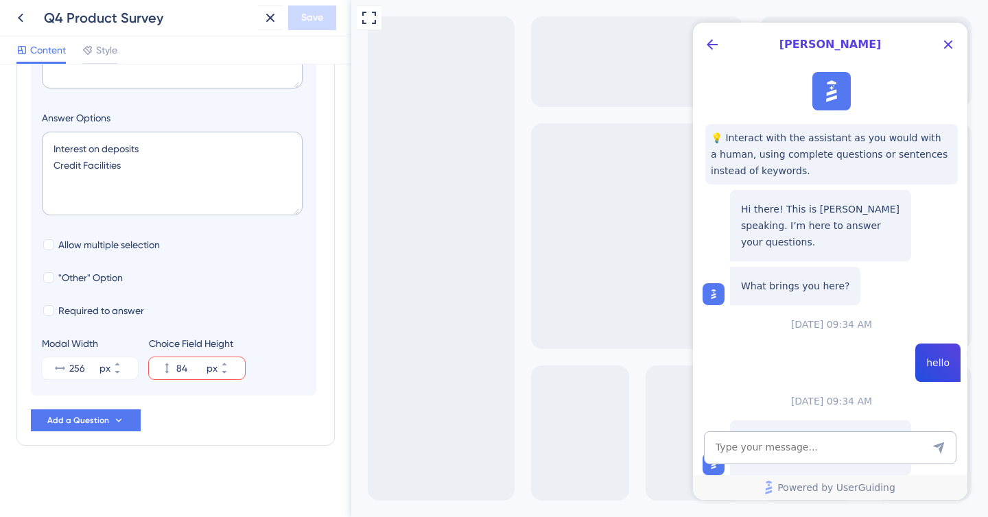
scroll to position [0, 0]
click at [717, 47] on icon "Back Button" at bounding box center [712, 44] width 16 height 16
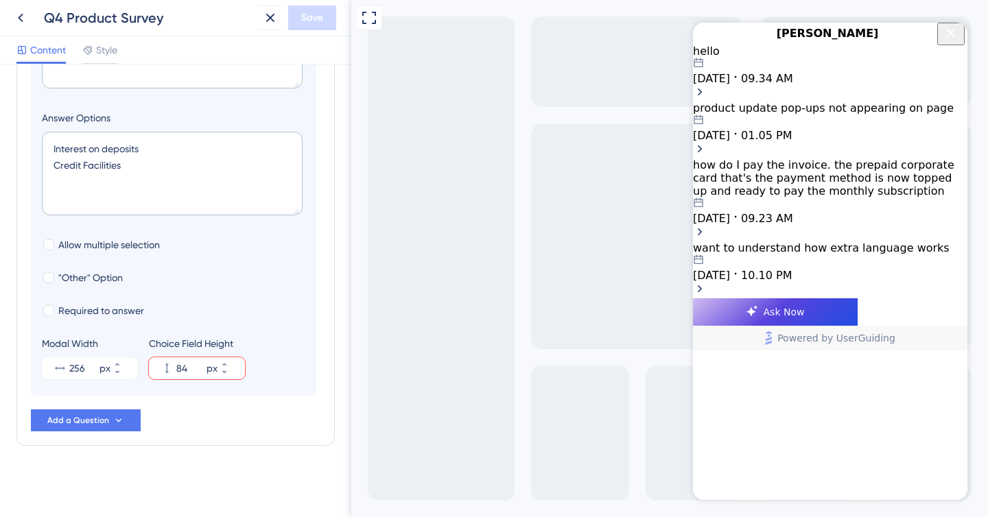
click at [947, 37] on icon "Close Button" at bounding box center [951, 33] width 16 height 16
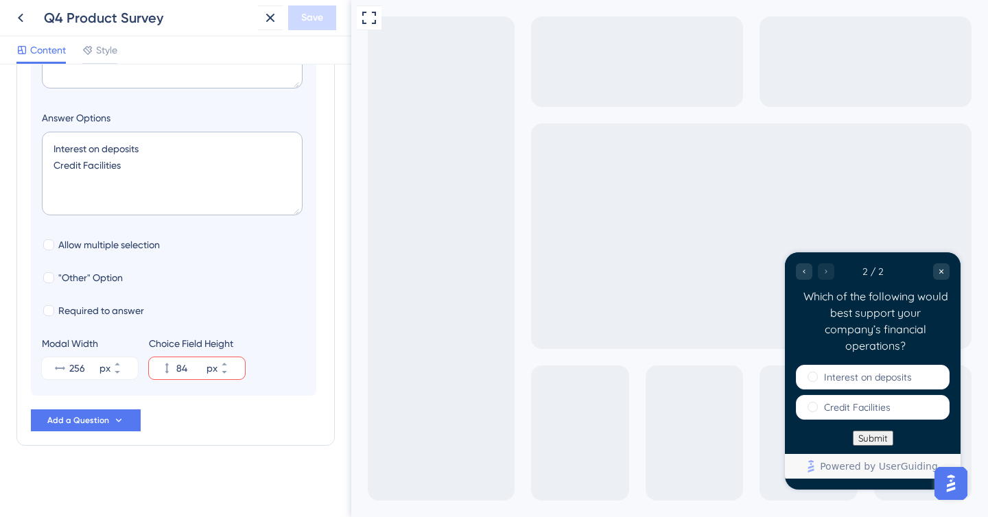
click at [953, 486] on img "Open AI Assistant Launcher" at bounding box center [951, 483] width 25 height 25
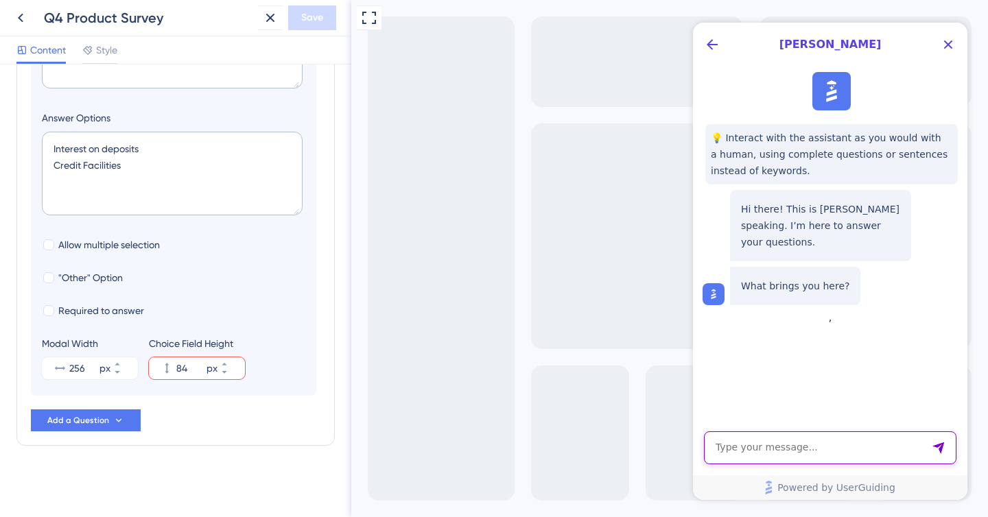
click at [795, 442] on textarea "AI Assistant Text Input" at bounding box center [830, 448] width 252 height 33
type textarea "hello"
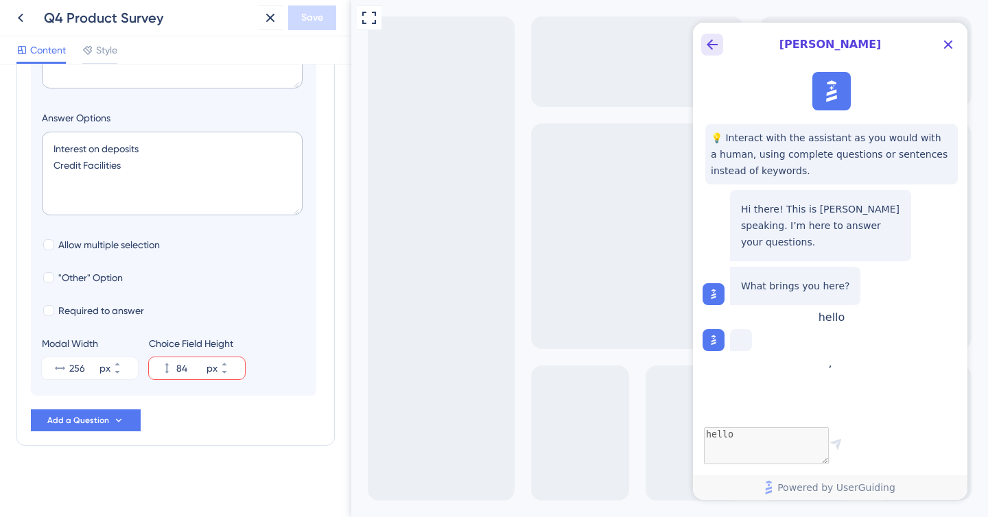
click at [707, 39] on icon "Back Button" at bounding box center [712, 44] width 16 height 16
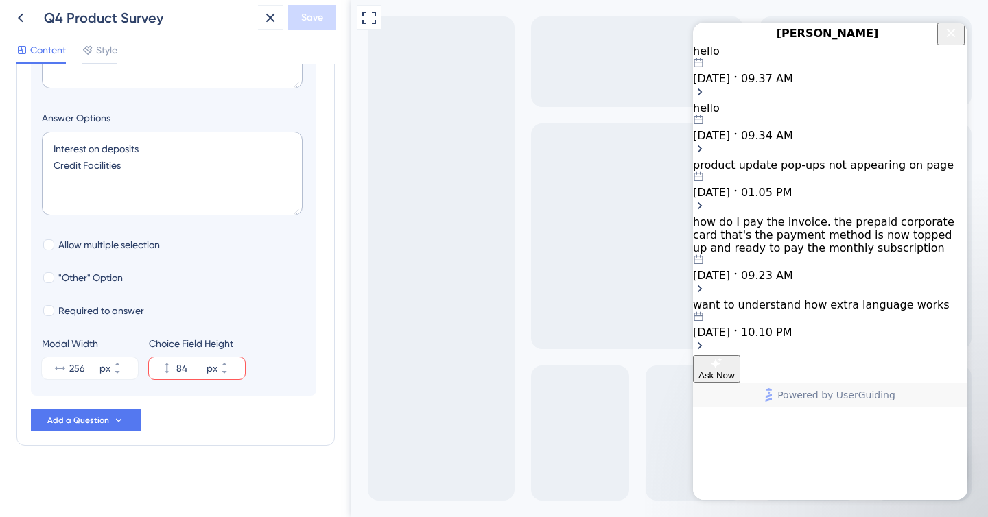
click at [751, 58] on div "hello" at bounding box center [830, 51] width 274 height 13
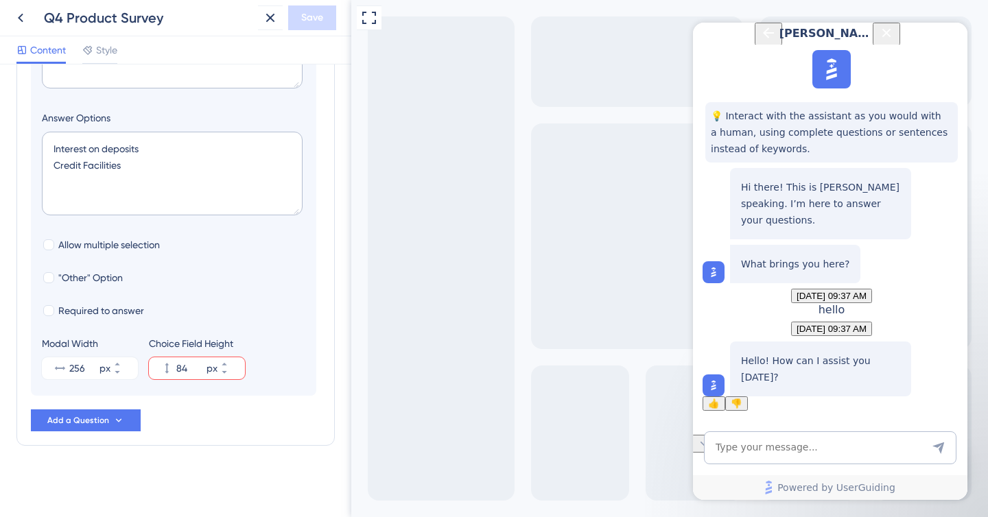
scroll to position [55, 0]
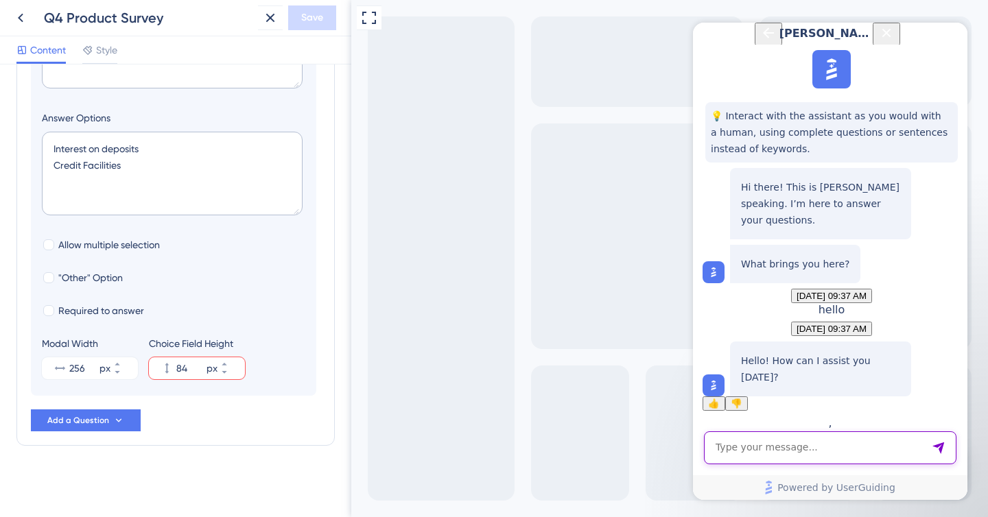
click at [782, 451] on textarea "AI Assistant Text Input" at bounding box center [830, 448] width 252 height 33
type textarea "talk to support"
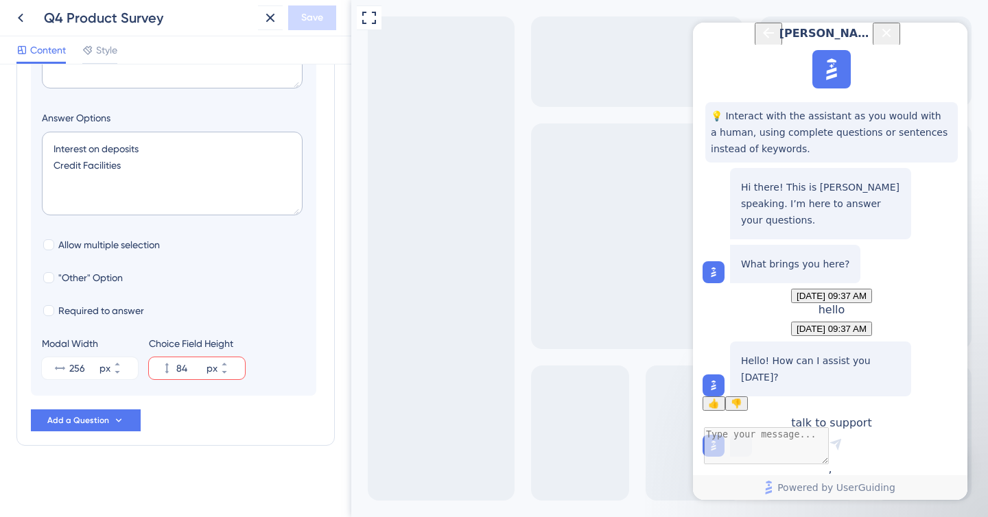
scroll to position [145, 0]
click at [760, 40] on icon "Back Button" at bounding box center [768, 33] width 16 height 16
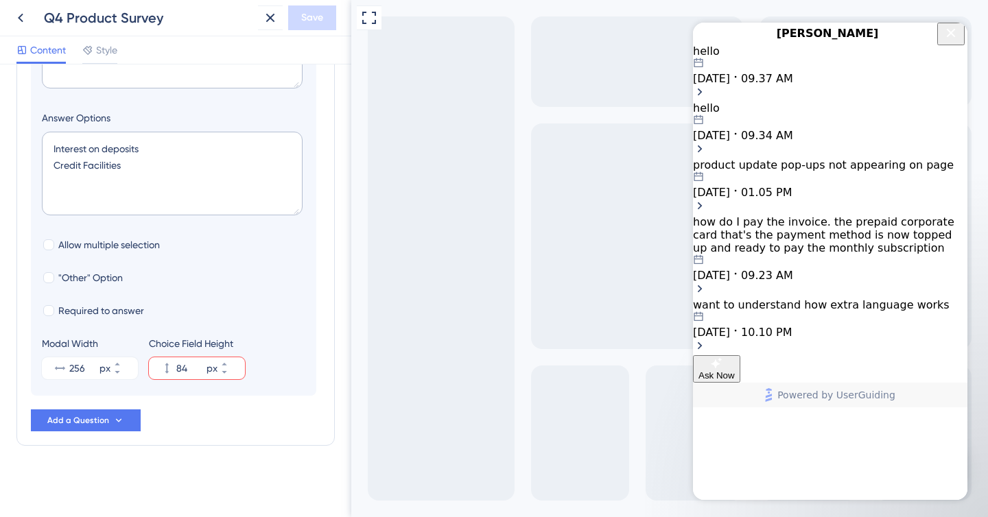
click at [775, 115] on div "hello" at bounding box center [830, 108] width 274 height 13
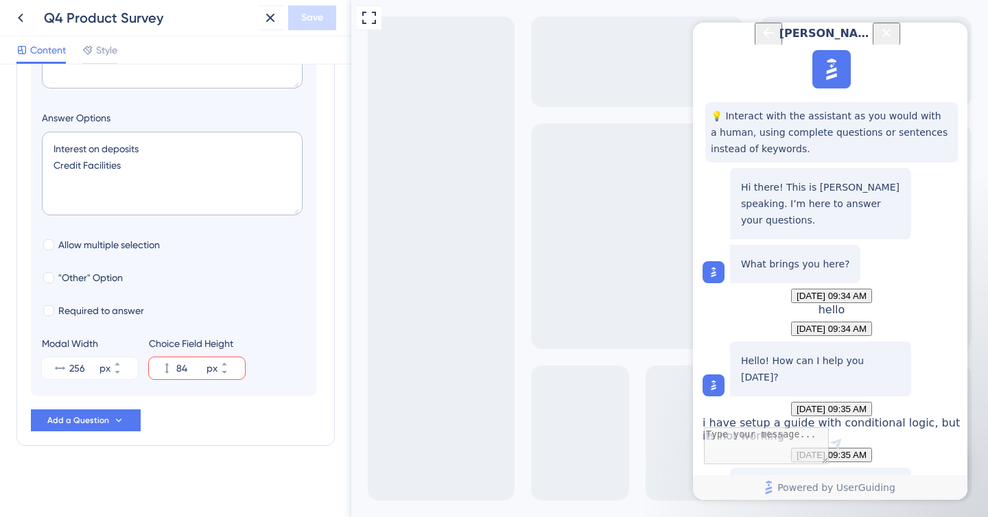
scroll to position [292, 0]
click at [847, 517] on span "Talk to a person" at bounding box center [820, 526] width 64 height 10
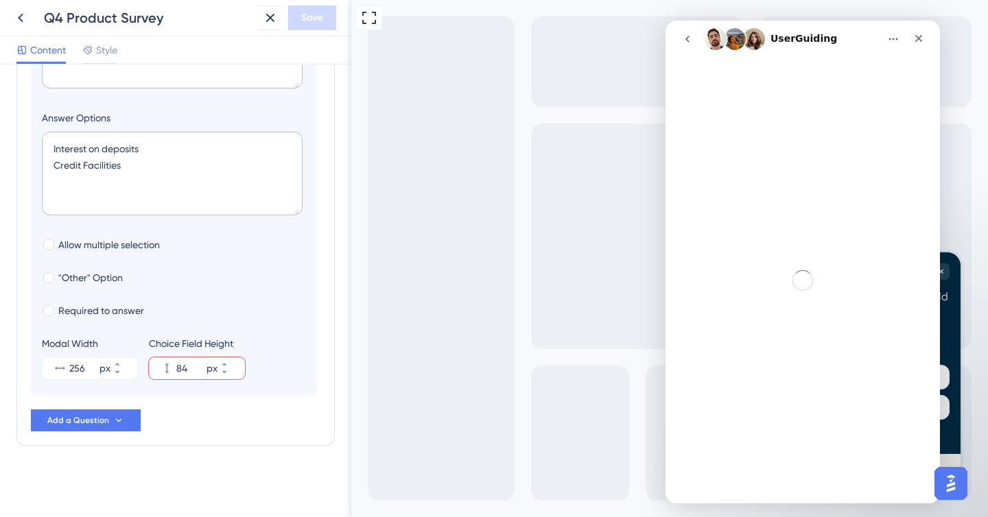
scroll to position [0, 0]
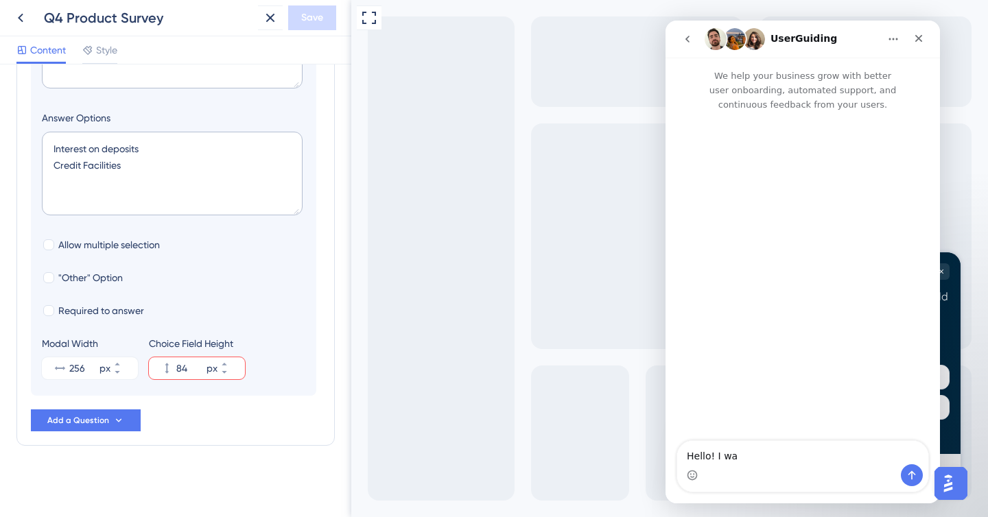
type textarea "Hello! I wa"
click at [686, 27] on button "go back" at bounding box center [687, 39] width 26 height 26
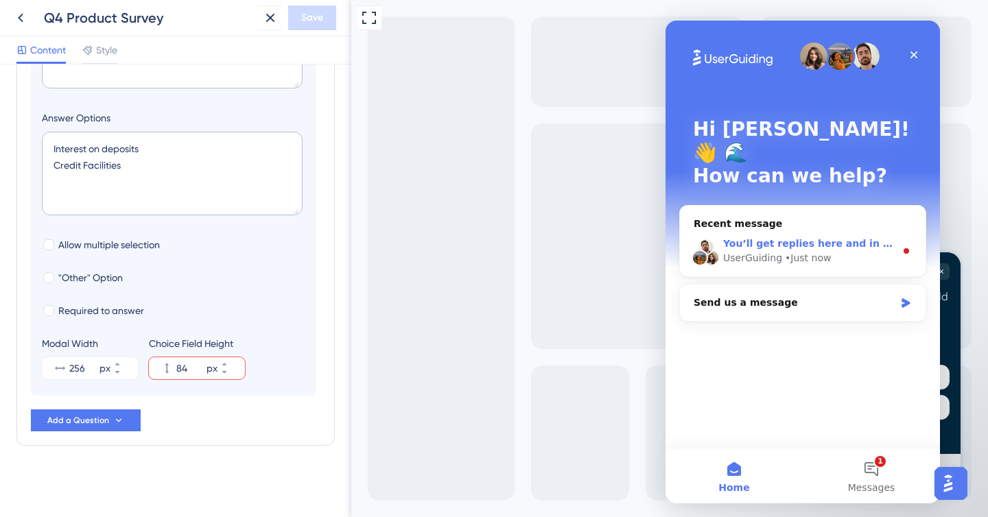
click at [806, 251] on div "• Just now" at bounding box center [808, 258] width 46 height 14
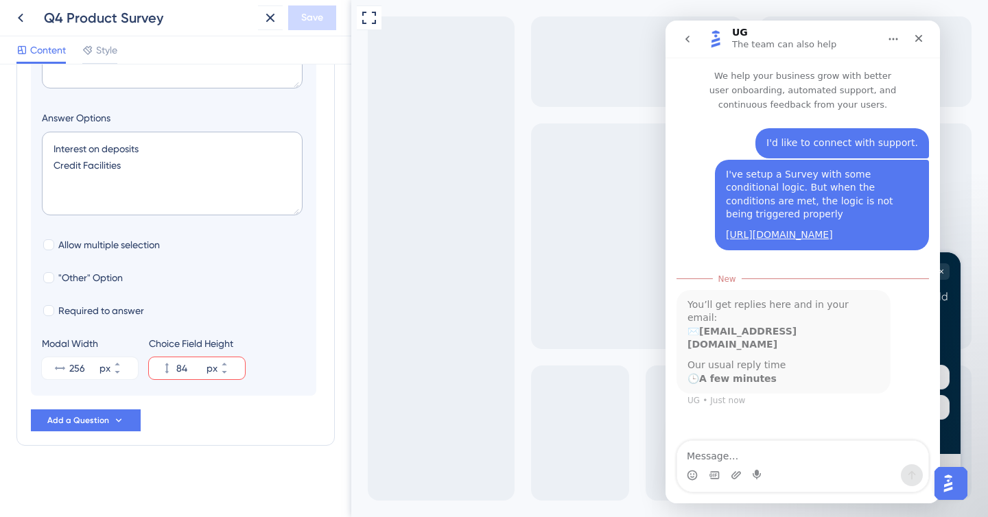
scroll to position [2, 0]
